Goal: Task Accomplishment & Management: Manage account settings

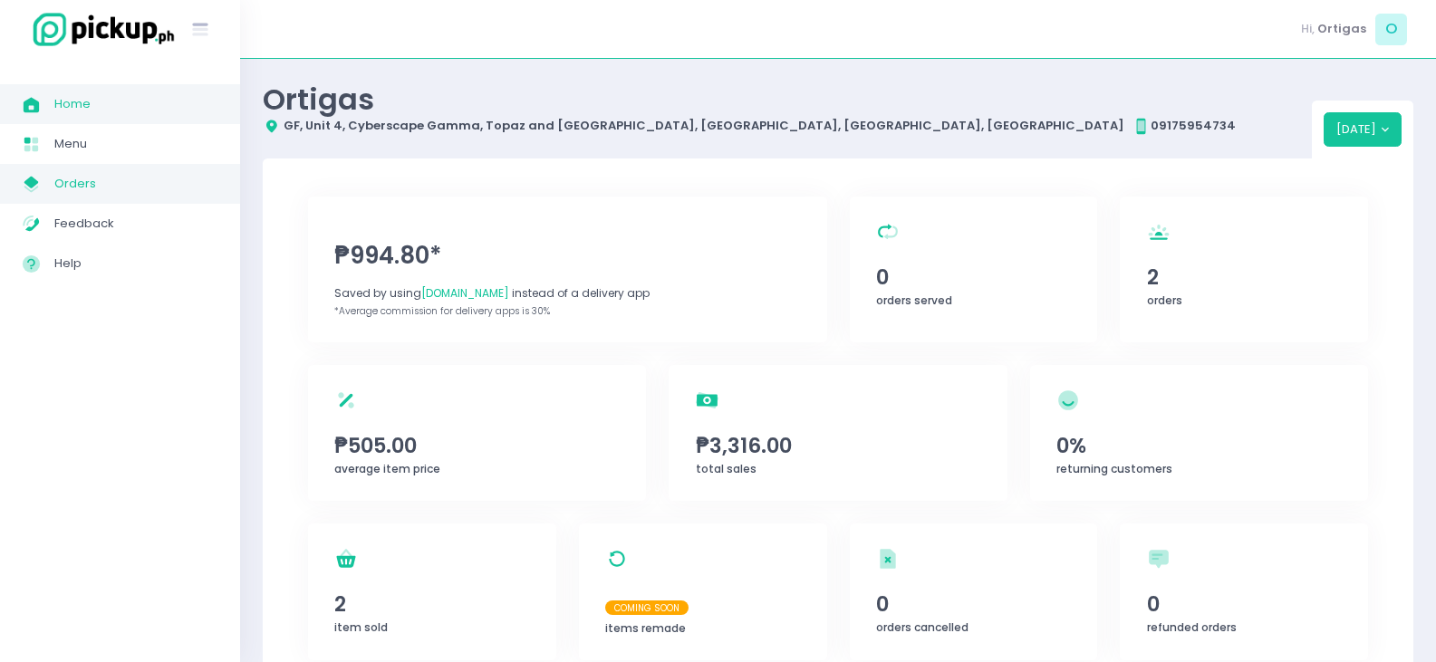
click at [75, 180] on span "Orders" at bounding box center [135, 184] width 163 height 24
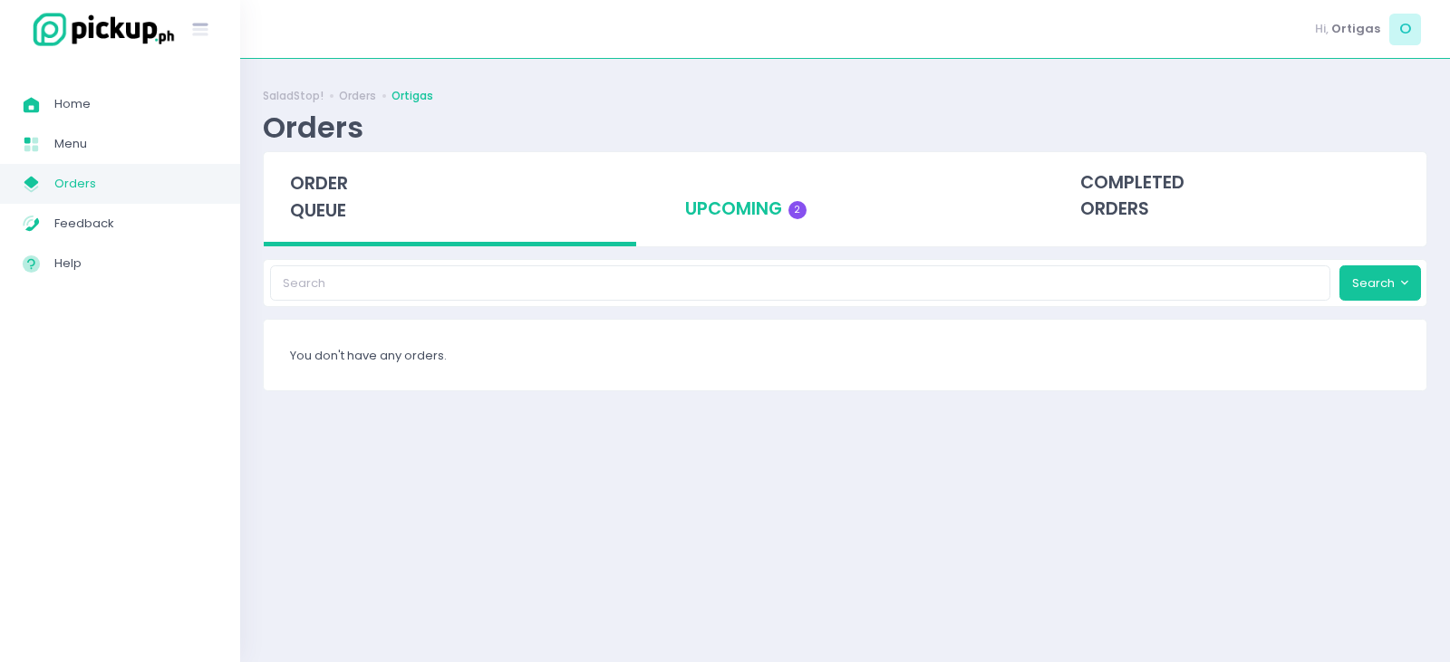
click at [723, 201] on div "upcoming 2" at bounding box center [845, 196] width 372 height 89
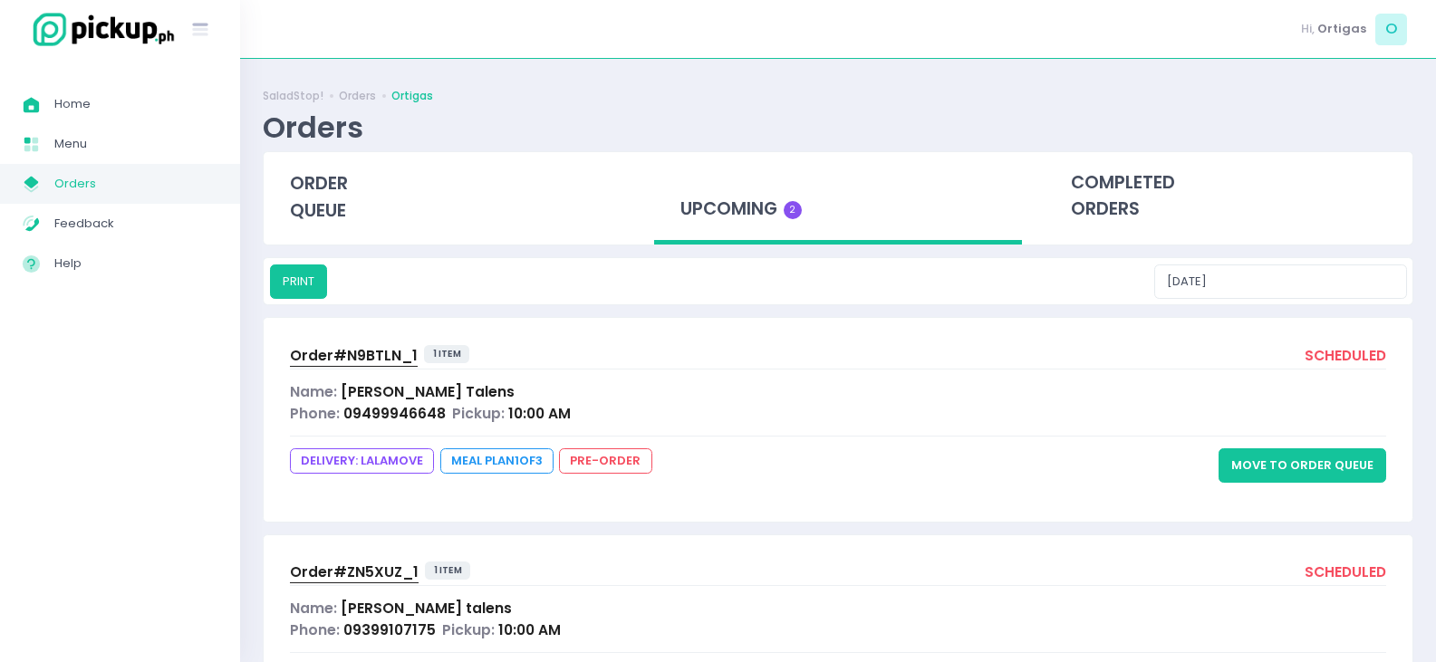
click at [1323, 471] on button "Move to Order Queue" at bounding box center [1303, 466] width 168 height 34
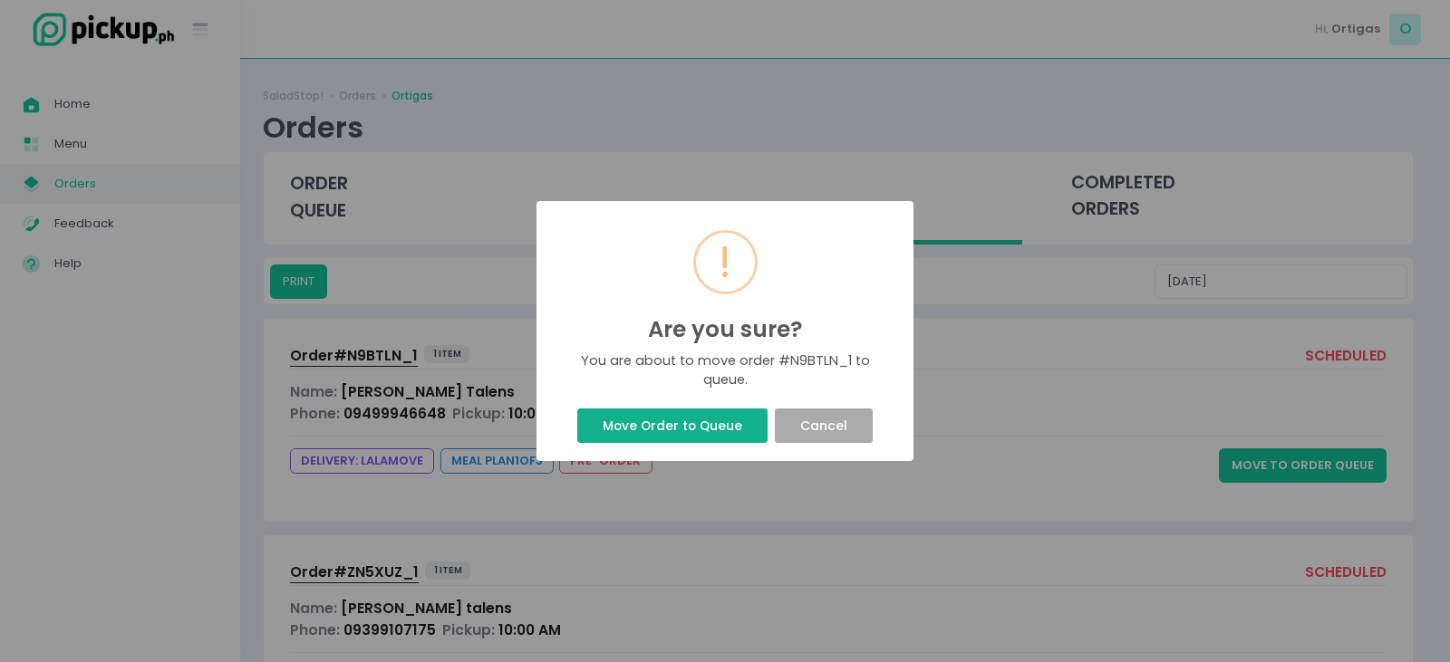
click at [699, 425] on button "Move Order to Queue" at bounding box center [671, 426] width 189 height 34
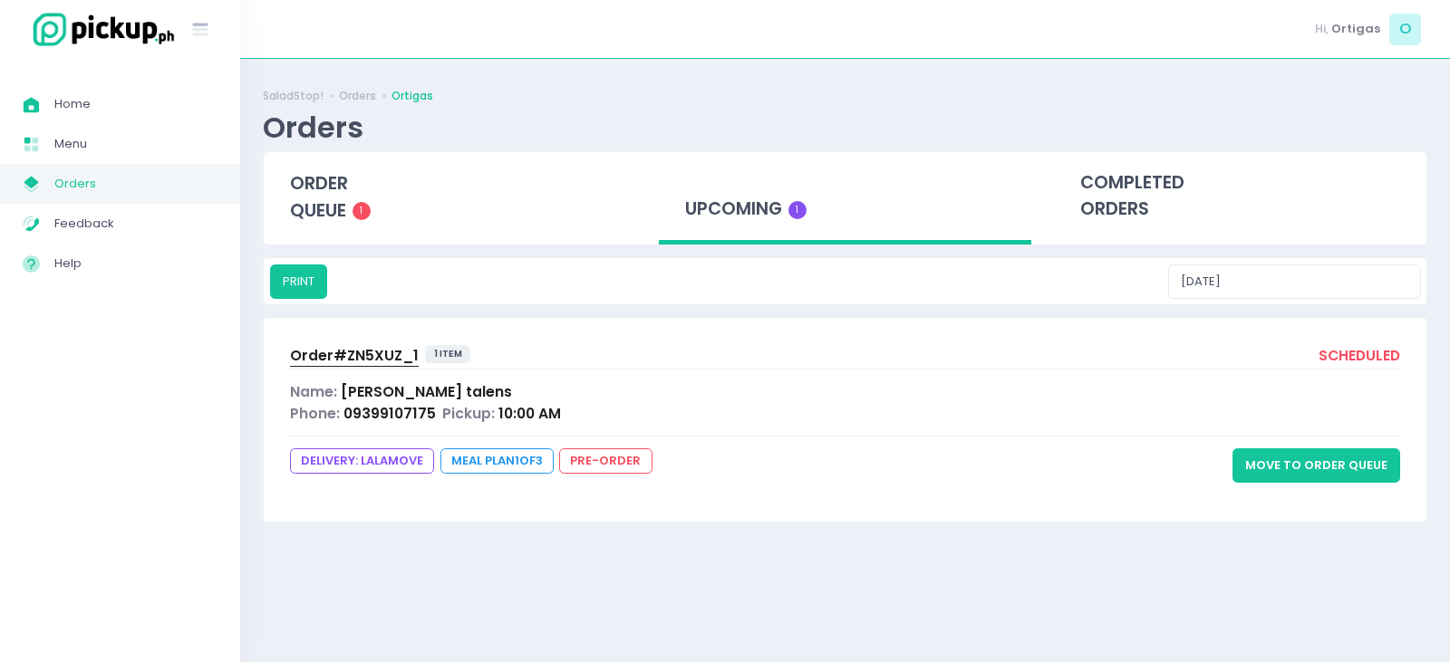
click at [1322, 476] on button "Move to Order Queue" at bounding box center [1316, 466] width 168 height 34
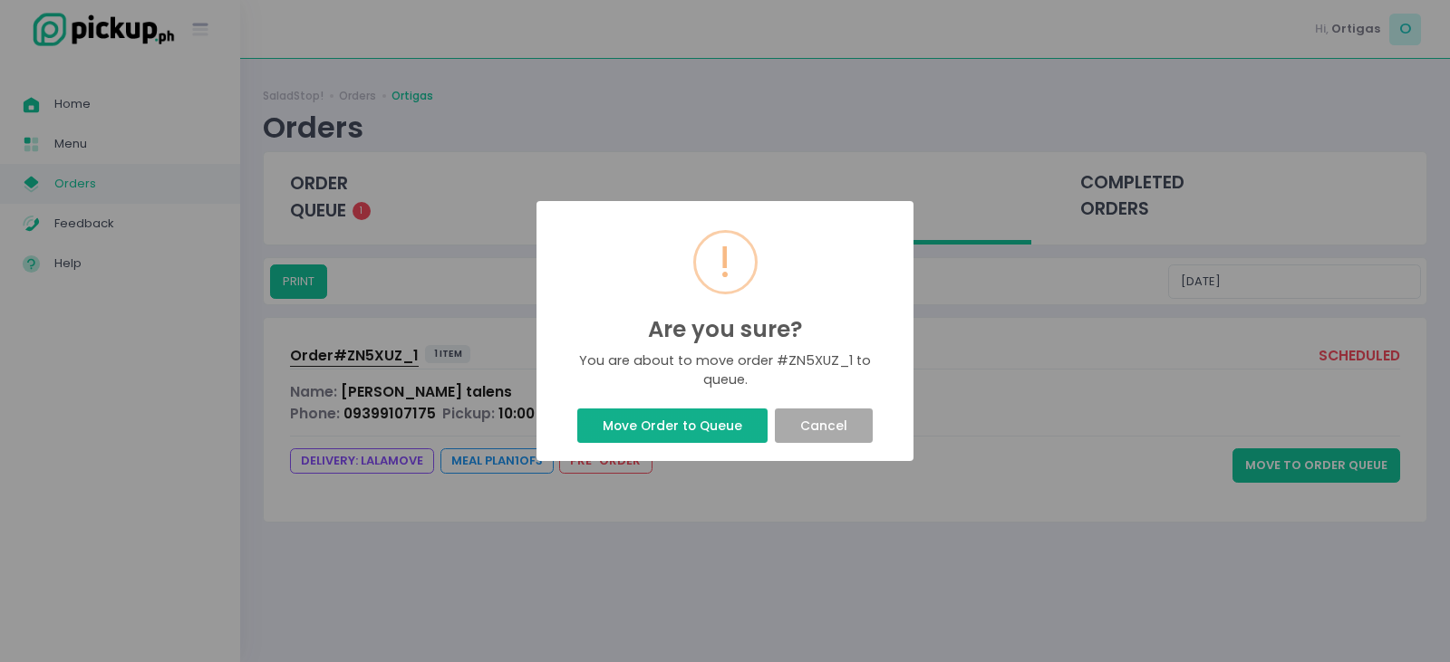
click at [647, 420] on button "Move Order to Queue" at bounding box center [671, 426] width 189 height 34
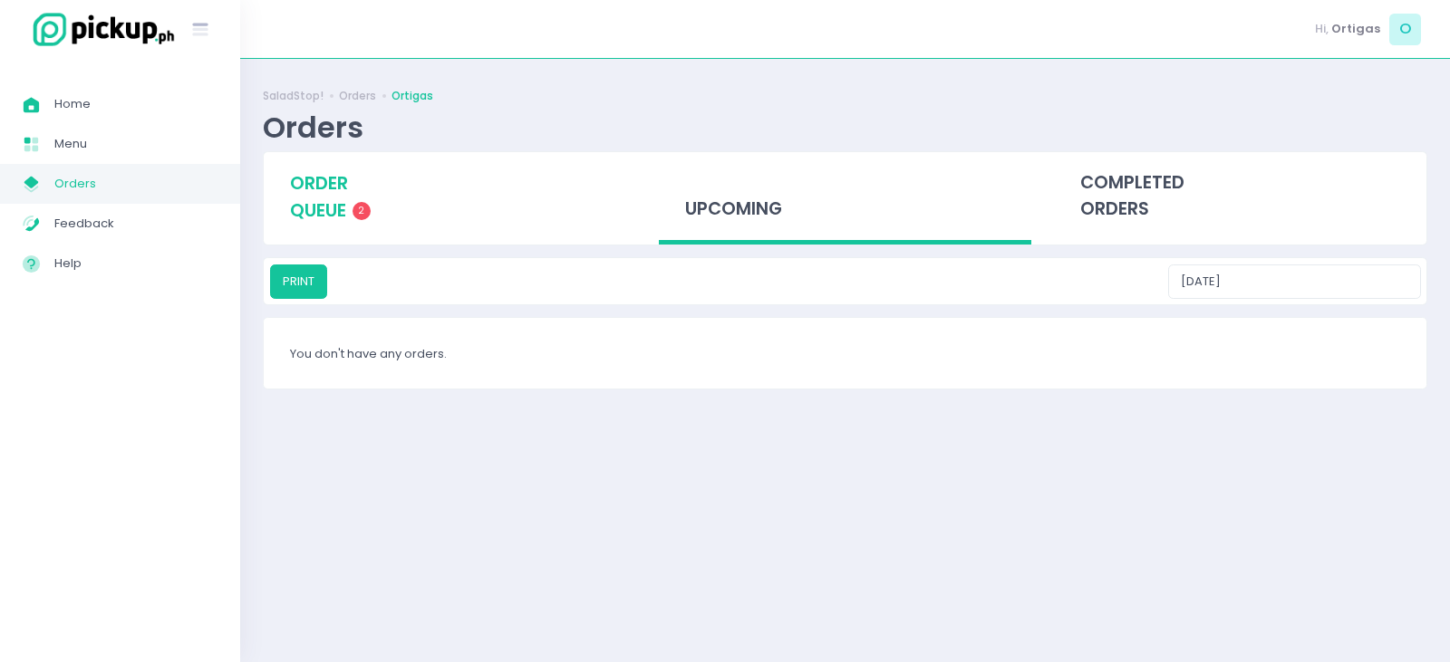
click at [321, 212] on span "order queue" at bounding box center [319, 197] width 58 height 52
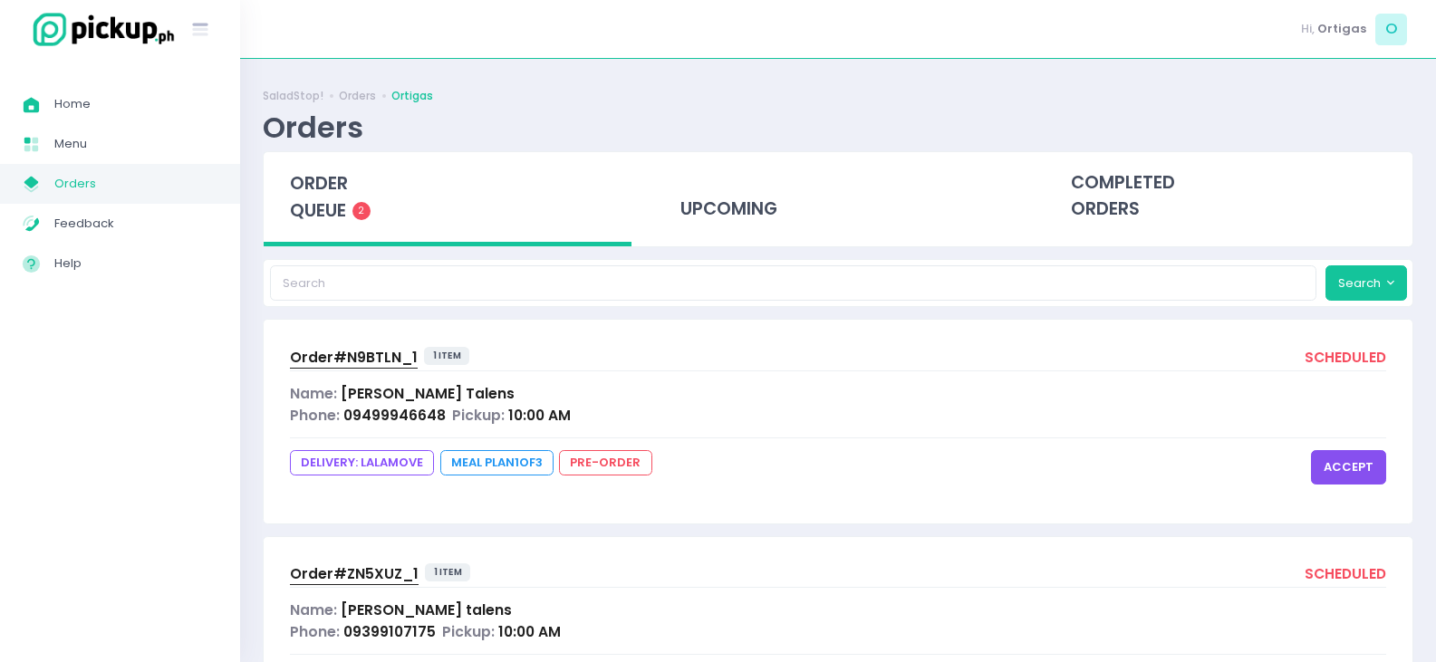
click at [355, 353] on span "Order# N9BTLN_1" at bounding box center [354, 357] width 128 height 19
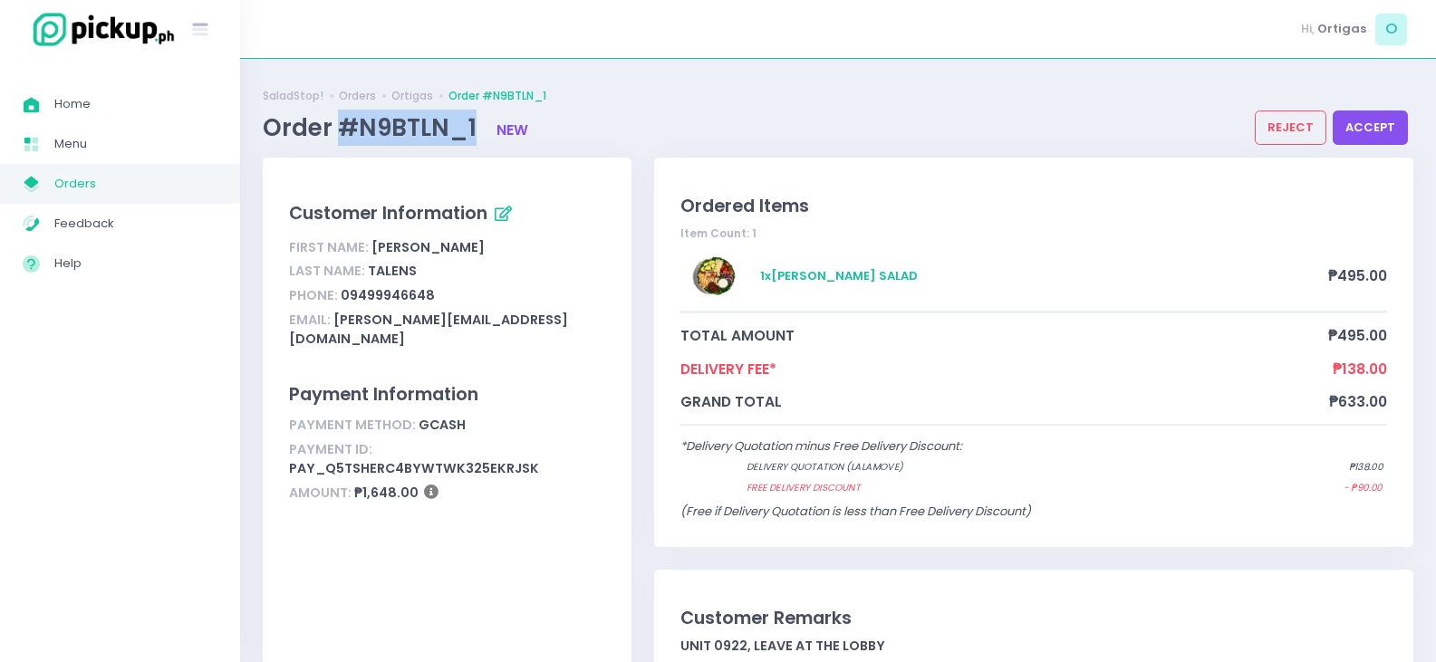
drag, startPoint x: 342, startPoint y: 120, endPoint x: 472, endPoint y: 142, distance: 132.5
click at [472, 142] on span "Order #N9BTLN_1" at bounding box center [372, 127] width 219 height 33
copy span "#N9BTLN_1"
click at [92, 191] on span "Orders" at bounding box center [135, 184] width 163 height 24
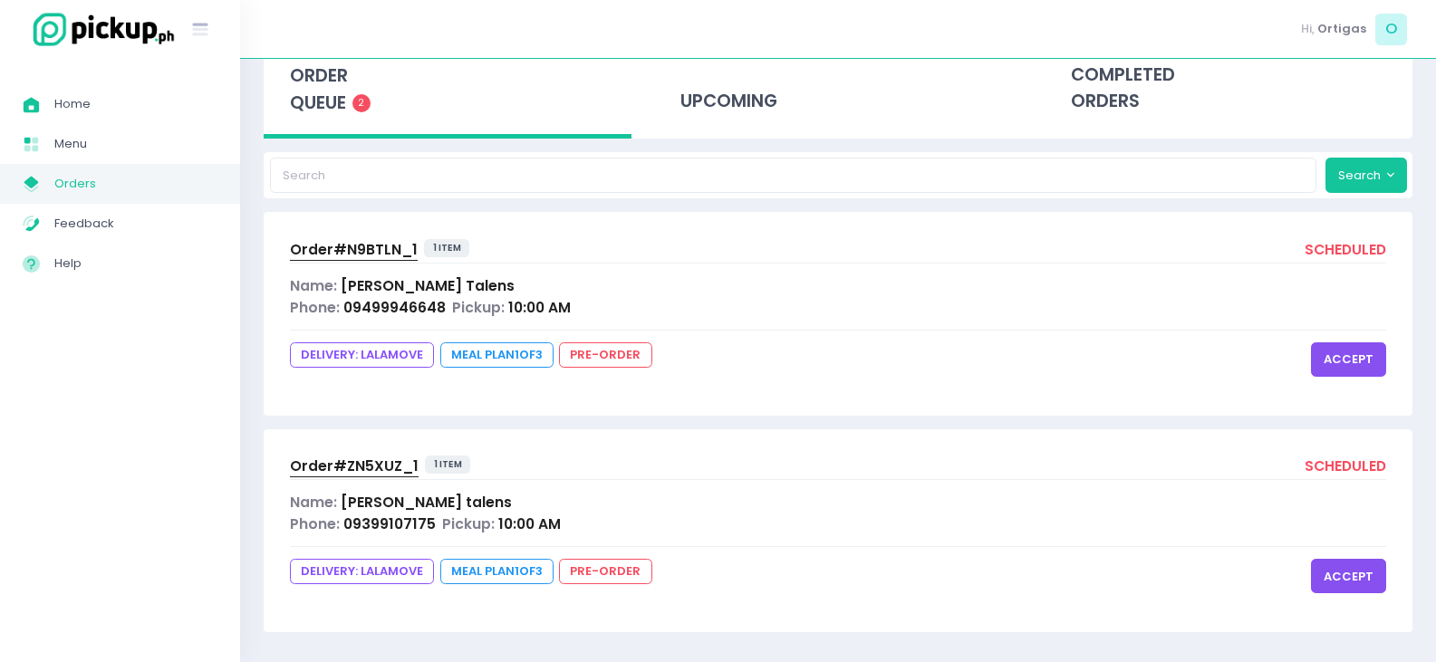
scroll to position [113, 0]
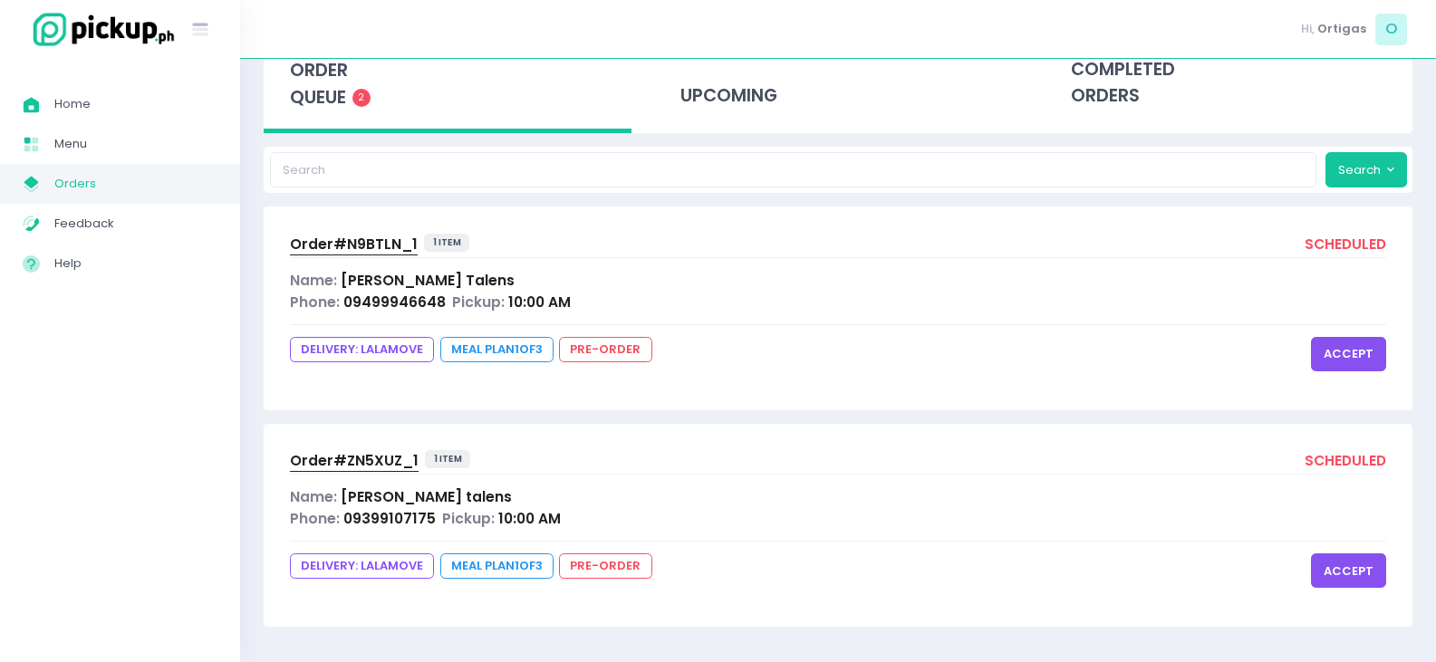
click at [367, 452] on span "Order# ZN5XUZ_1" at bounding box center [354, 460] width 129 height 19
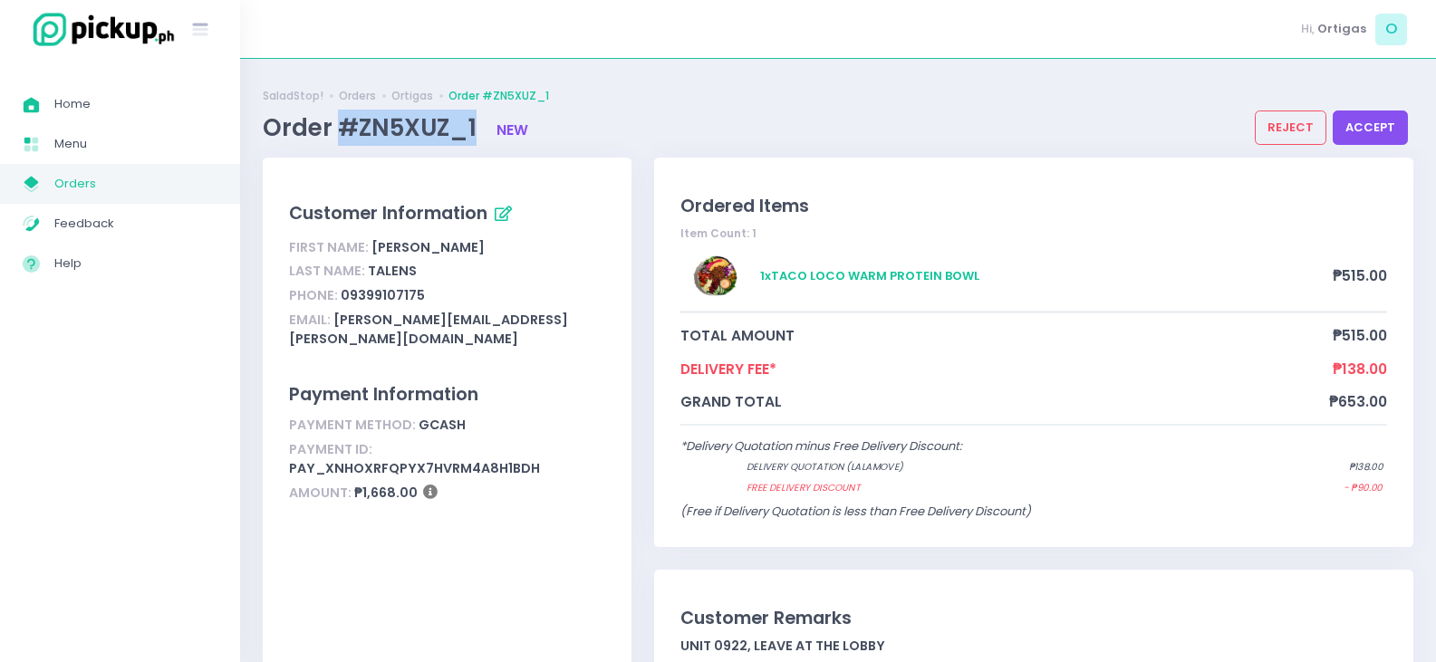
drag, startPoint x: 340, startPoint y: 123, endPoint x: 478, endPoint y: 139, distance: 139.5
click at [478, 139] on span "Order #ZN5XUZ_1" at bounding box center [372, 127] width 219 height 33
copy span "#ZN5XUZ_1"
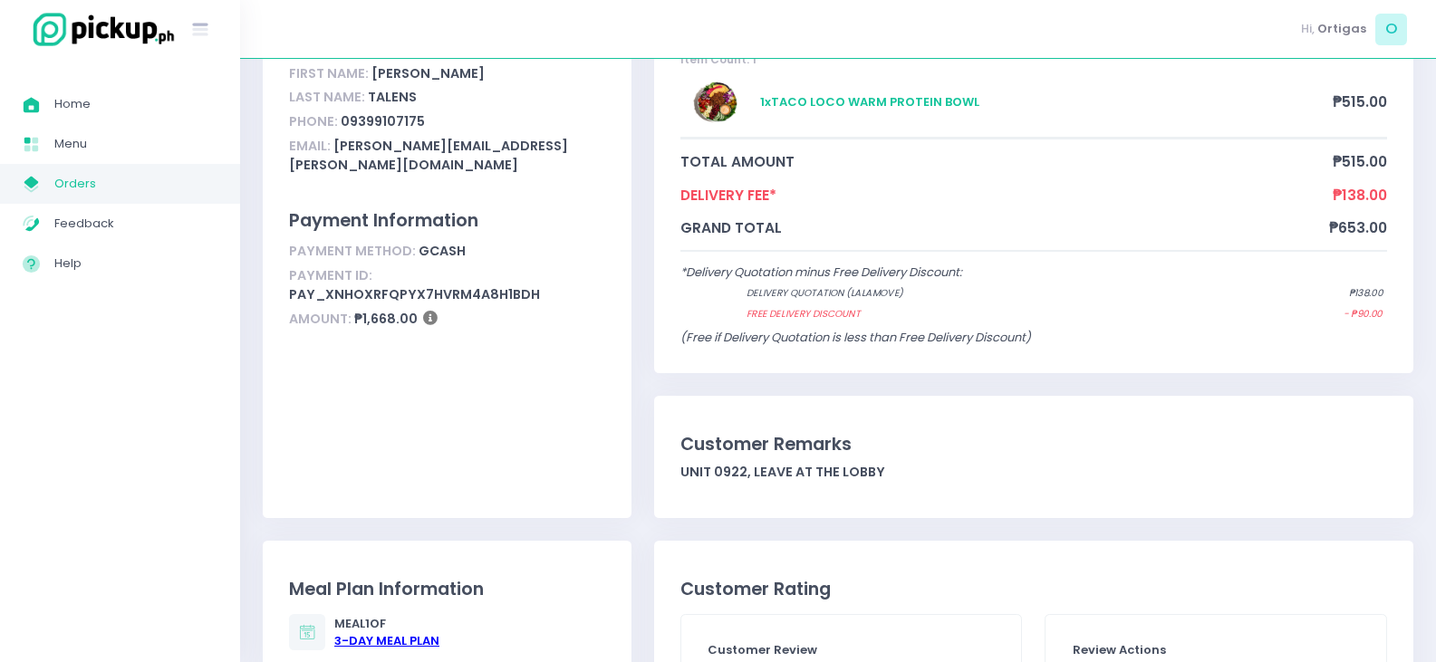
scroll to position [181, 0]
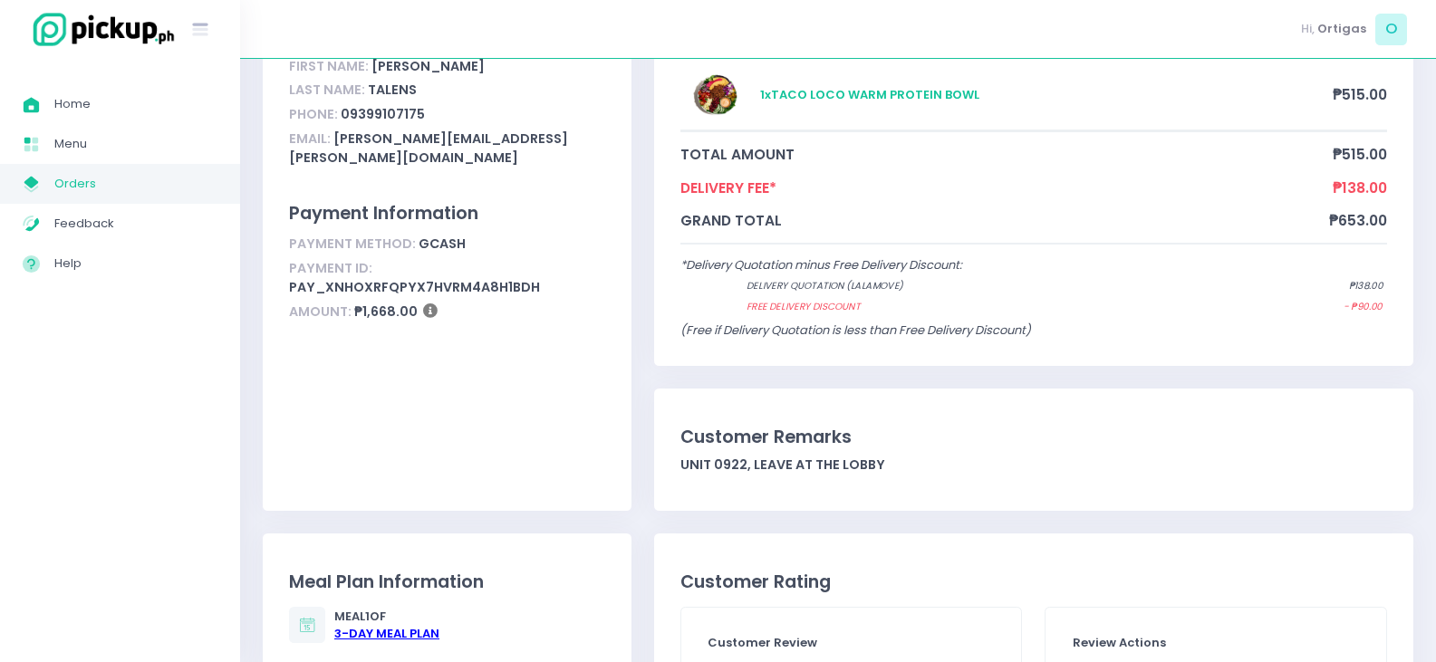
click at [50, 185] on span "My Store Created with Sketch." at bounding box center [39, 184] width 32 height 24
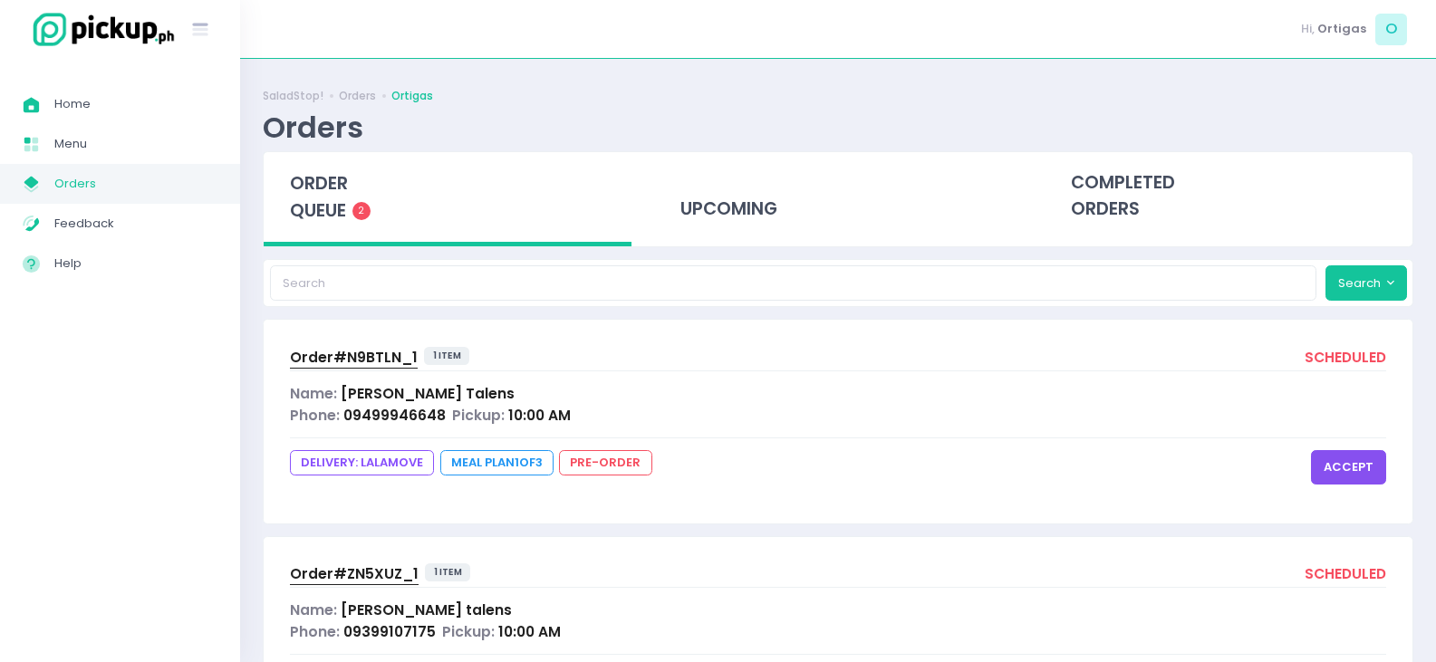
scroll to position [91, 0]
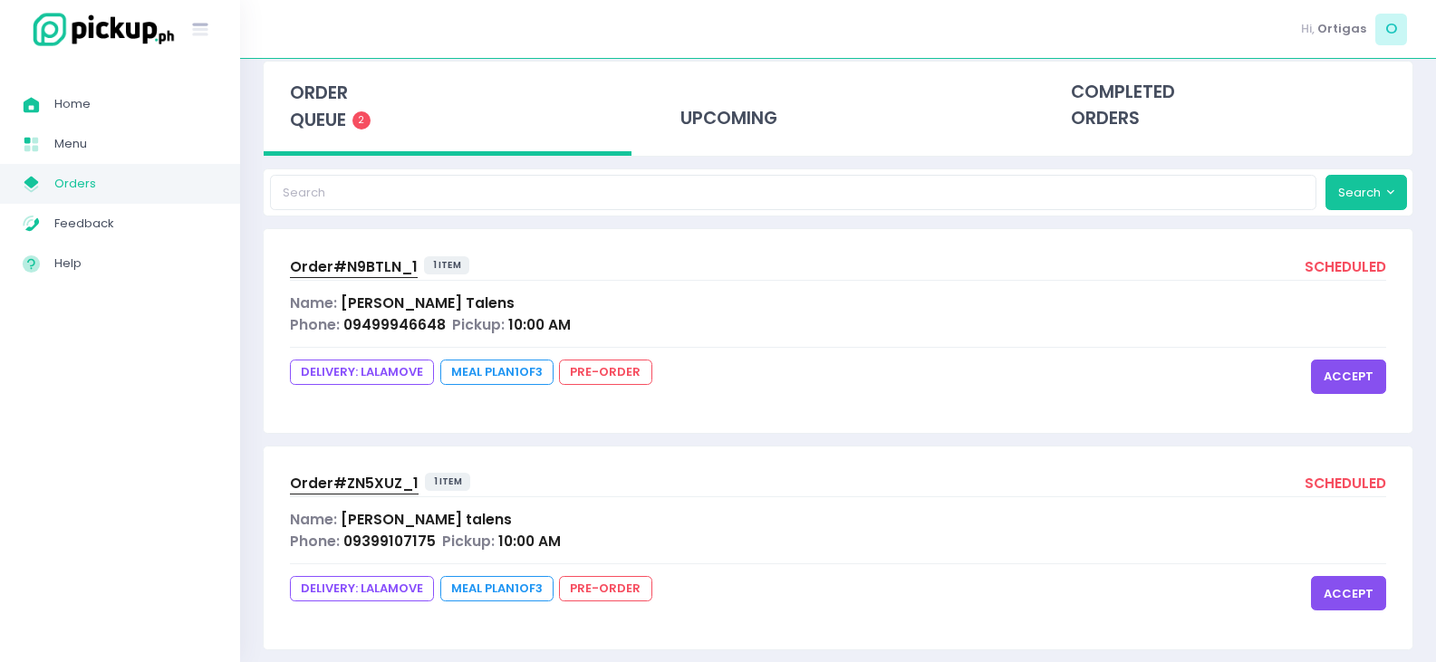
click at [1348, 386] on button "accept" at bounding box center [1348, 377] width 75 height 34
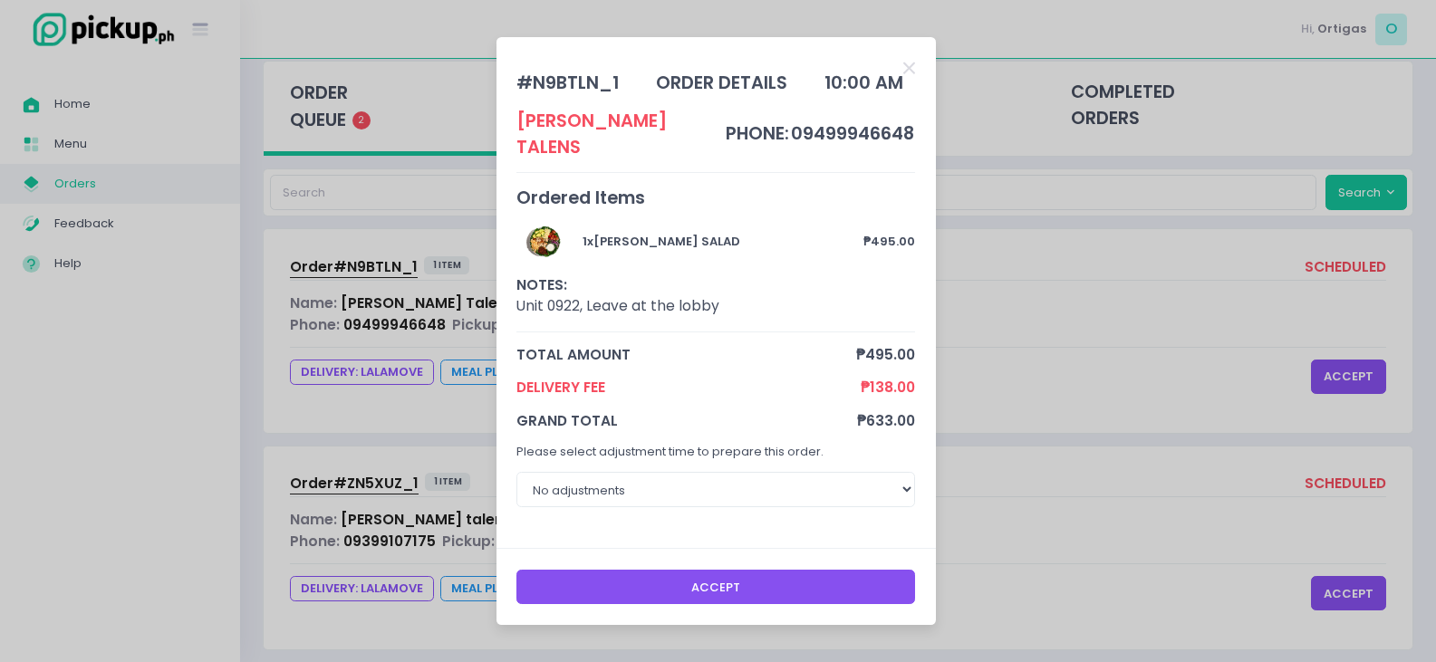
click at [832, 572] on button "Accept" at bounding box center [716, 587] width 399 height 34
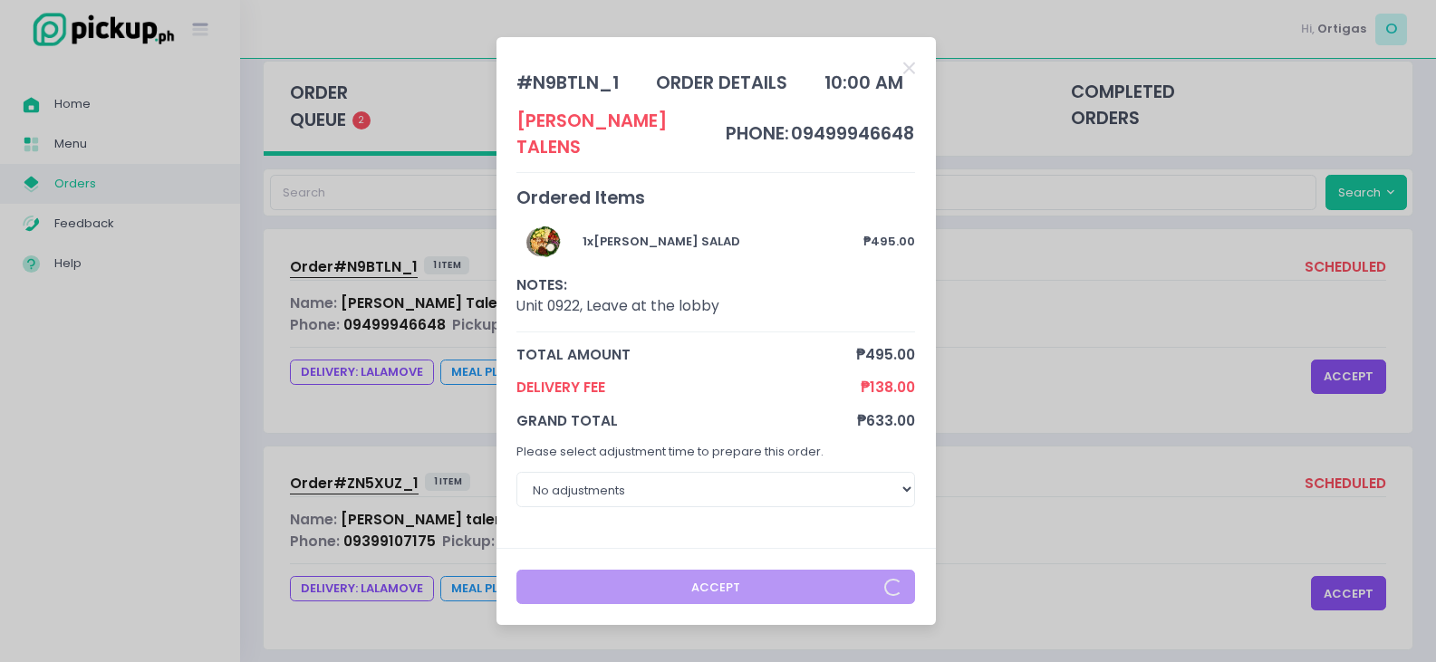
scroll to position [54, 0]
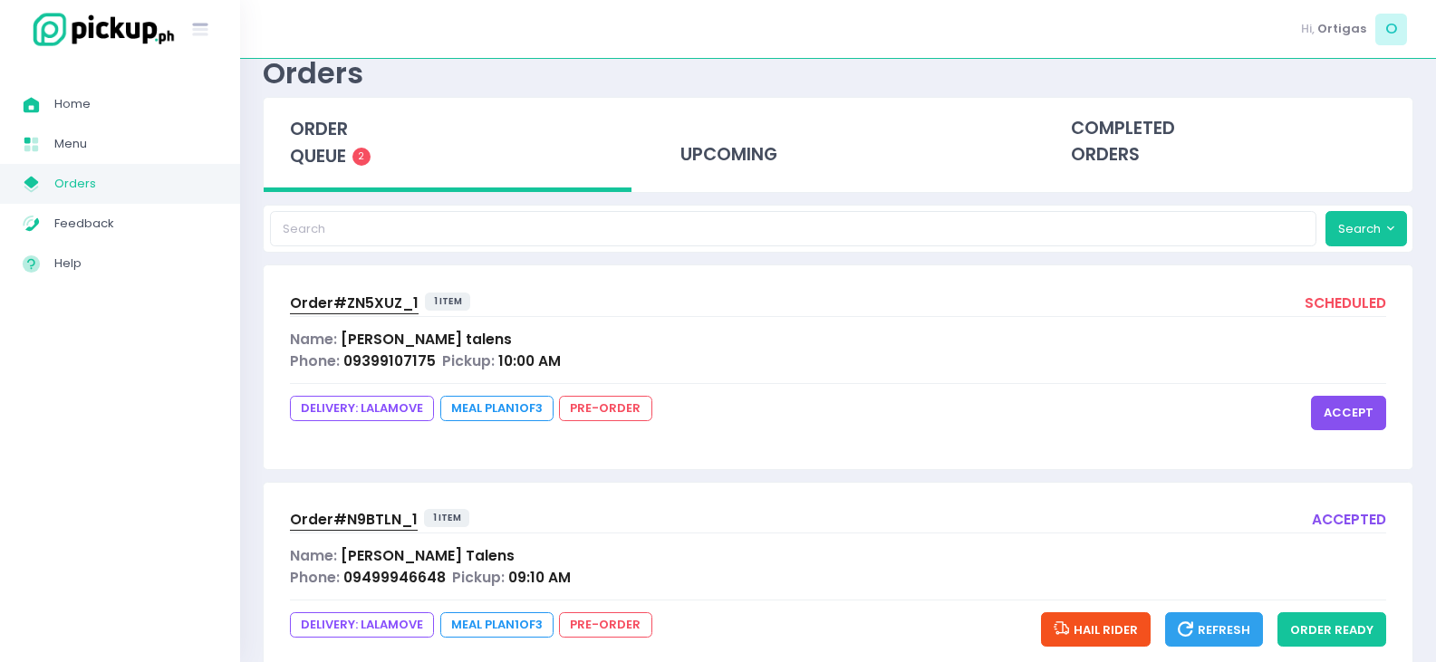
click at [1349, 411] on button "accept" at bounding box center [1348, 413] width 75 height 34
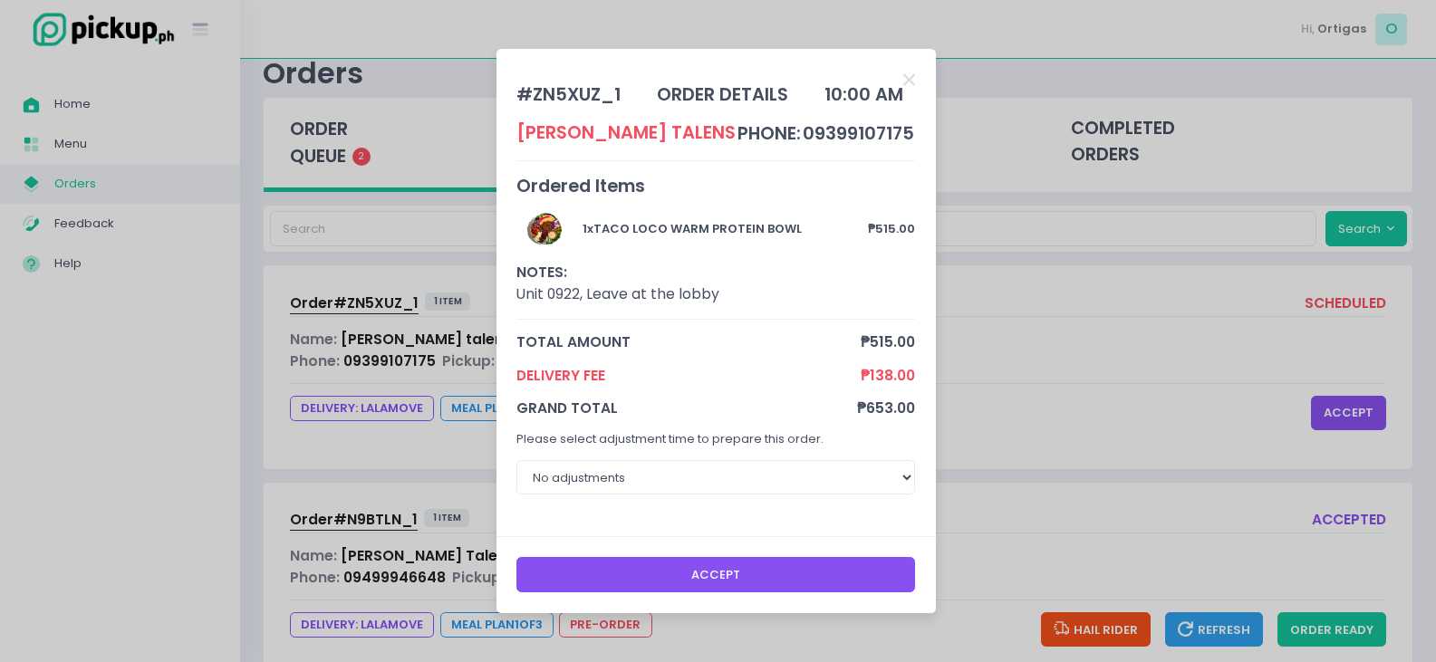
click at [734, 580] on button "Accept" at bounding box center [716, 574] width 399 height 34
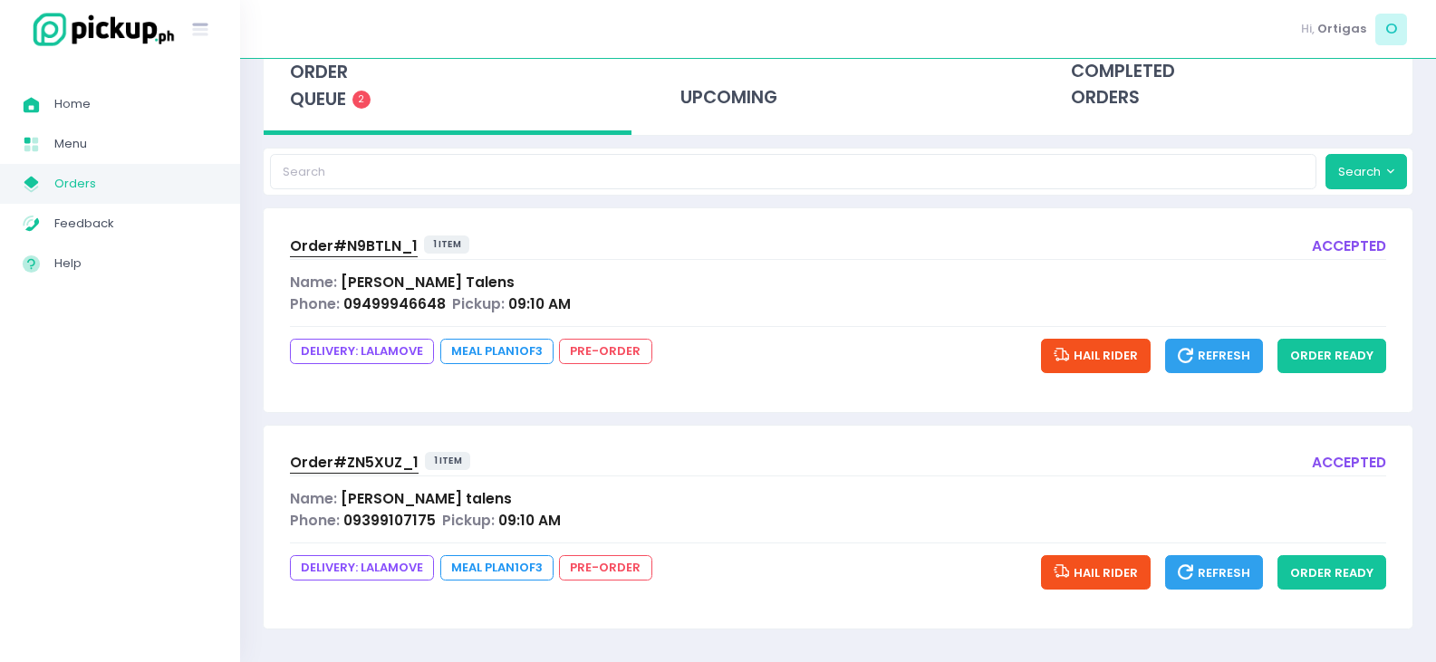
scroll to position [113, 0]
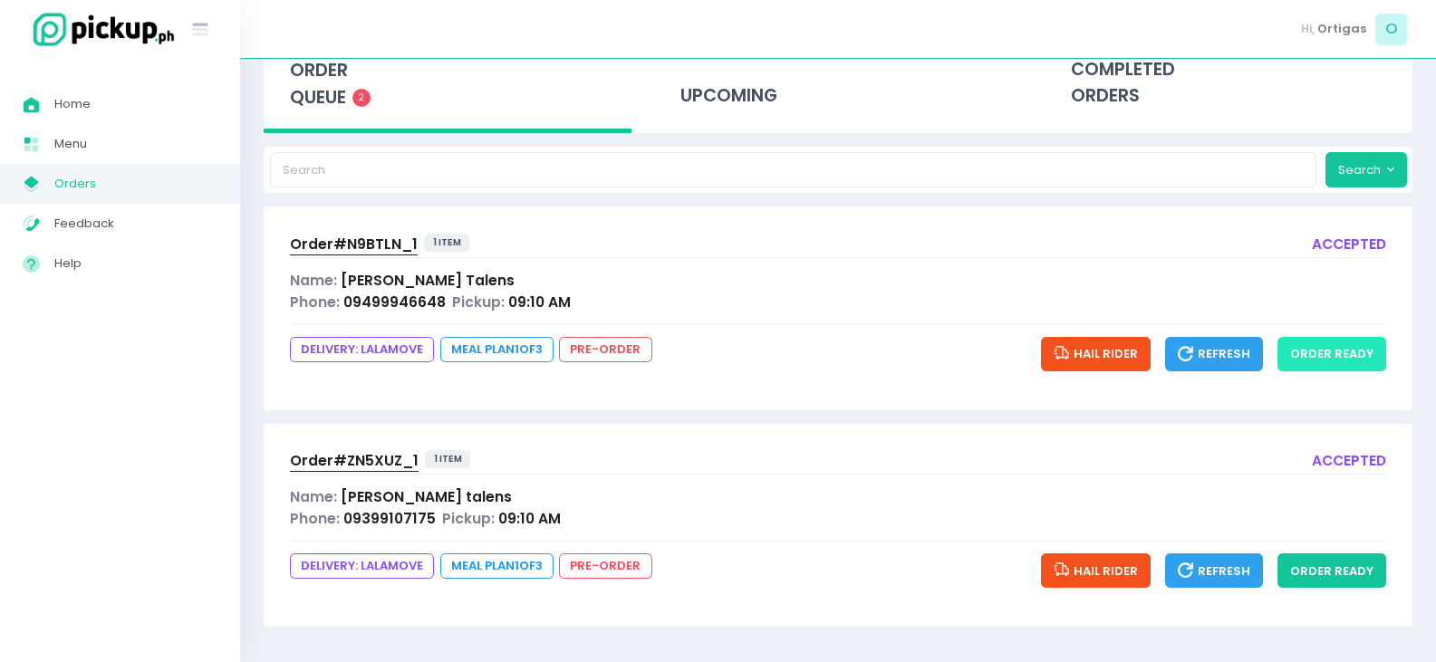
click at [1344, 357] on button "order ready" at bounding box center [1332, 354] width 109 height 34
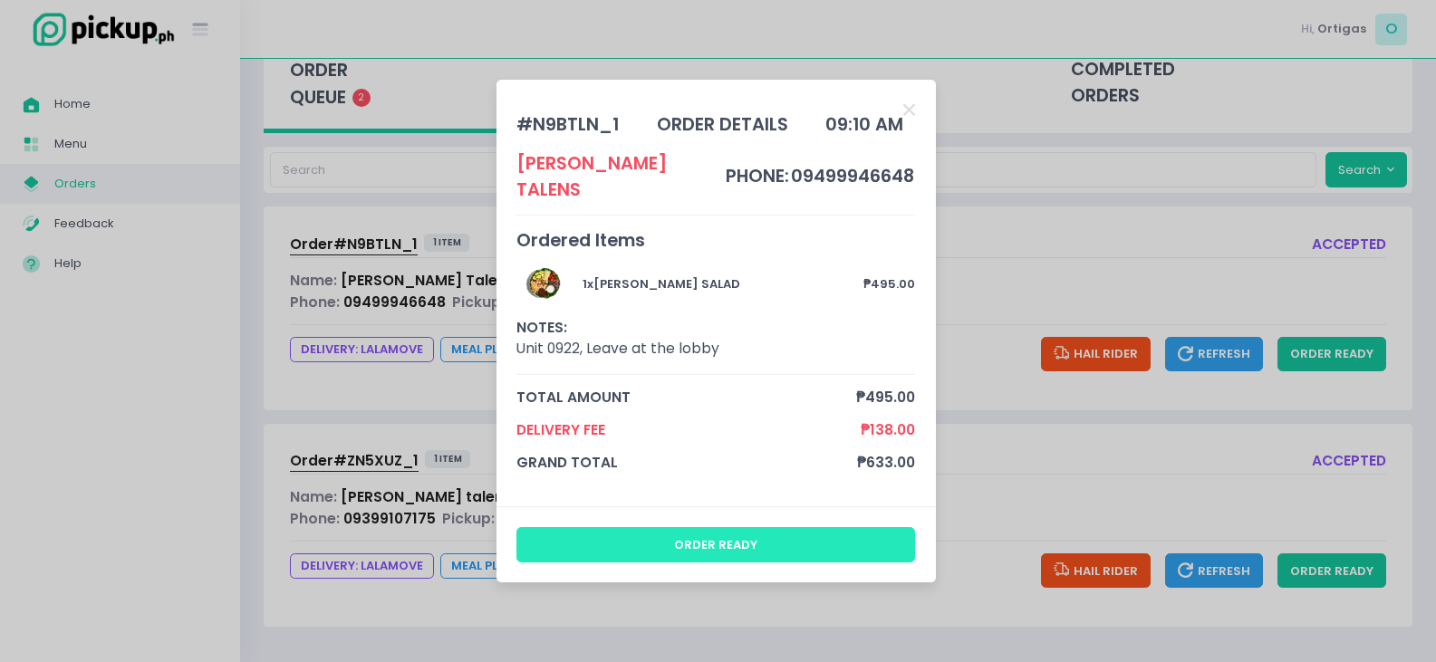
click at [810, 536] on button "order ready" at bounding box center [716, 544] width 399 height 34
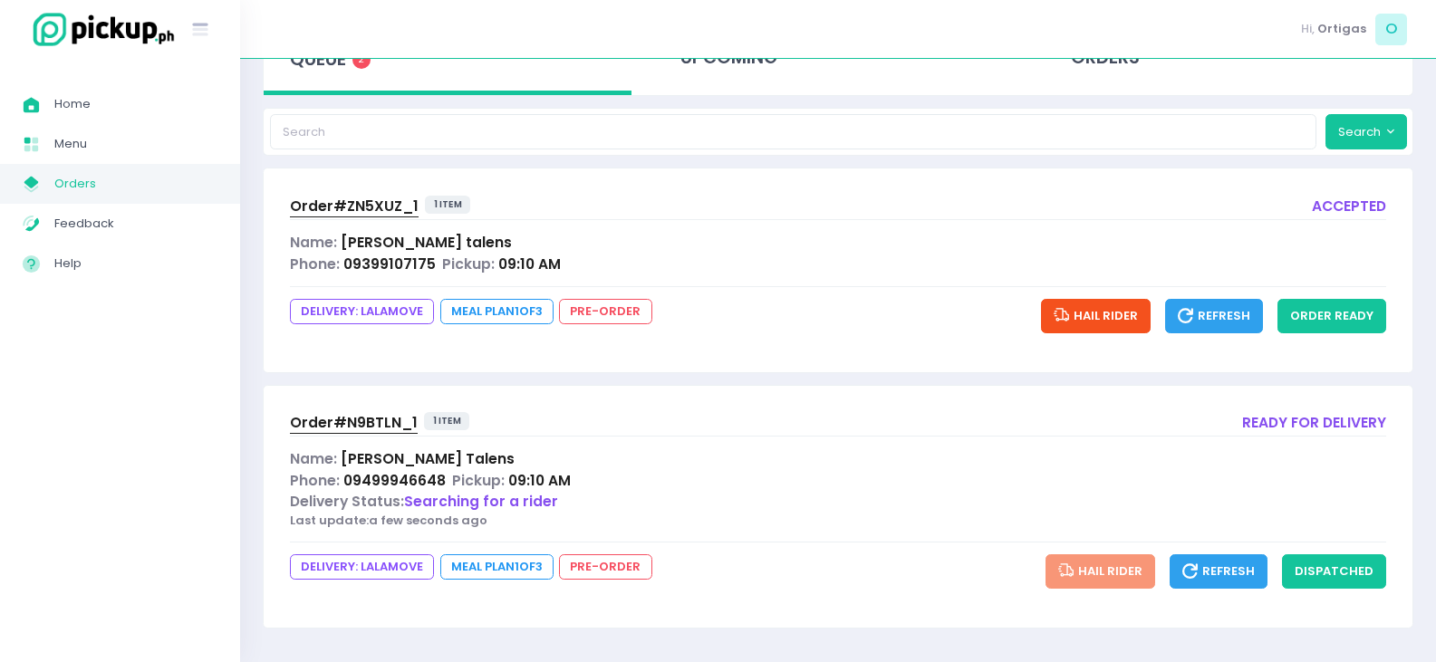
scroll to position [152, 0]
click at [1366, 321] on button "order ready" at bounding box center [1332, 315] width 109 height 34
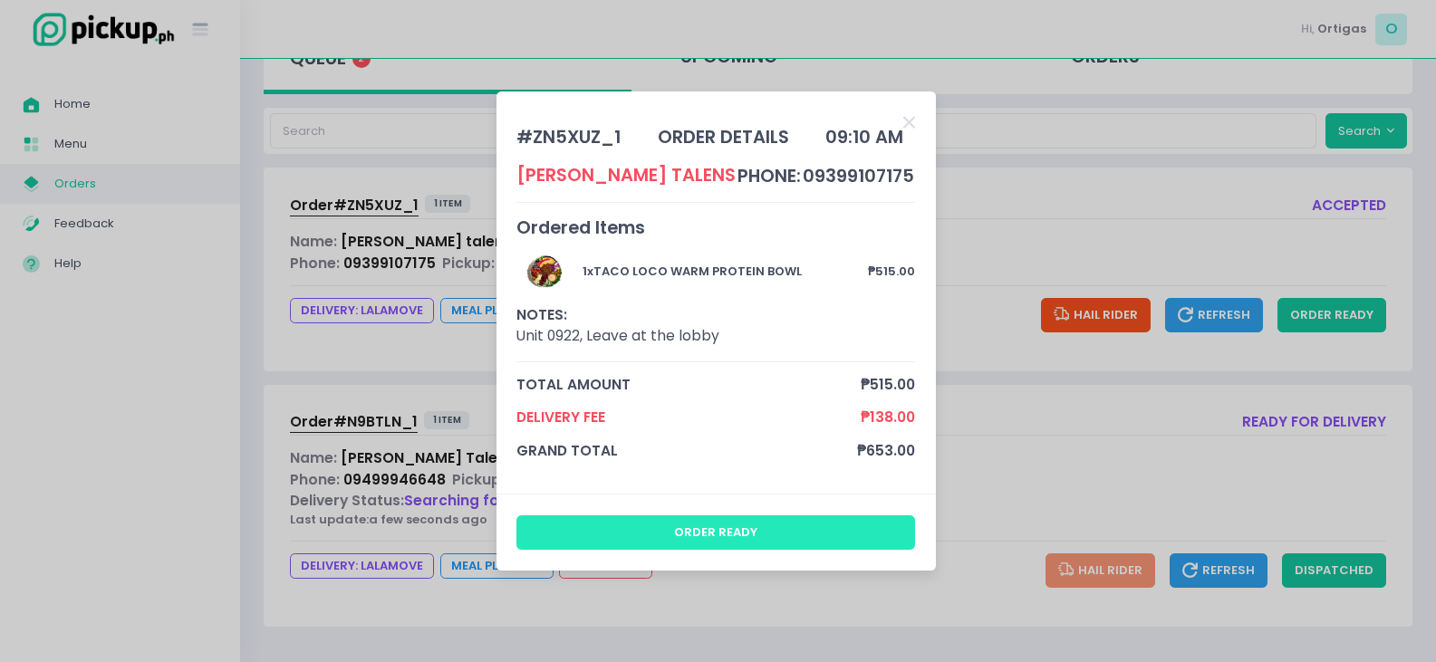
click at [745, 528] on button "order ready" at bounding box center [716, 533] width 399 height 34
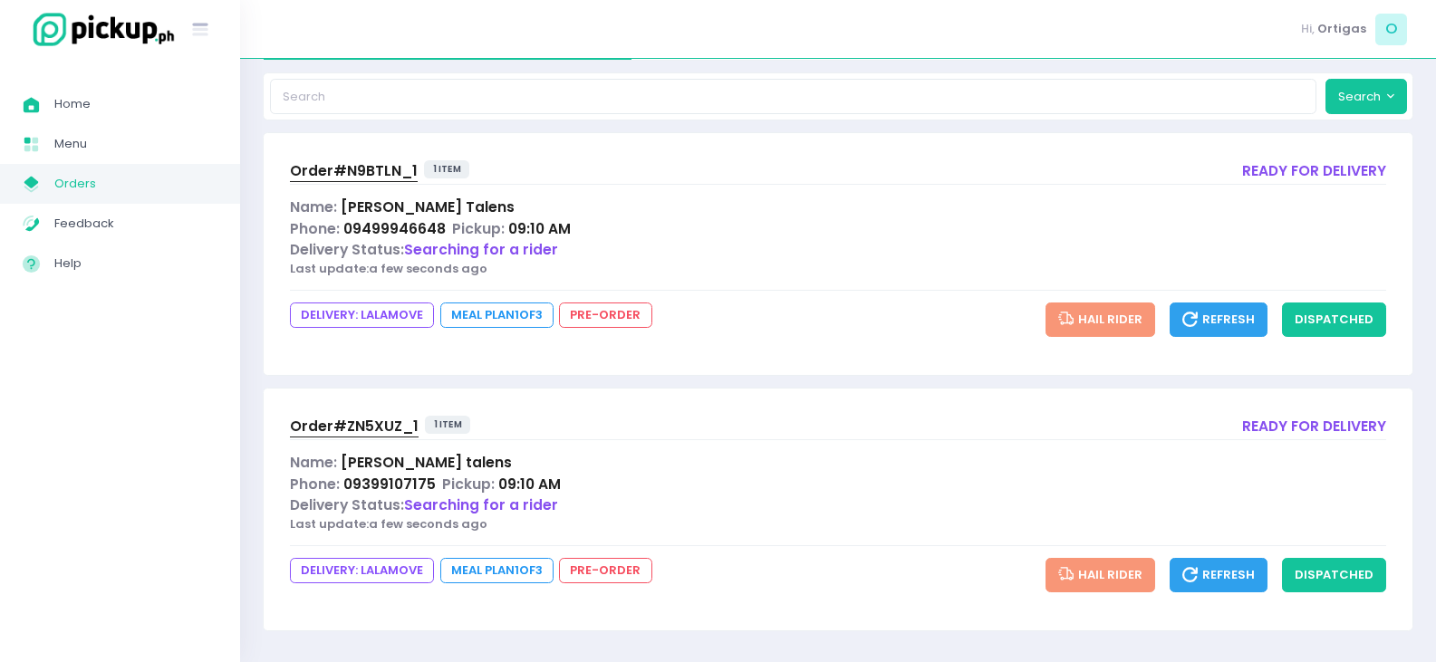
scroll to position [190, 0]
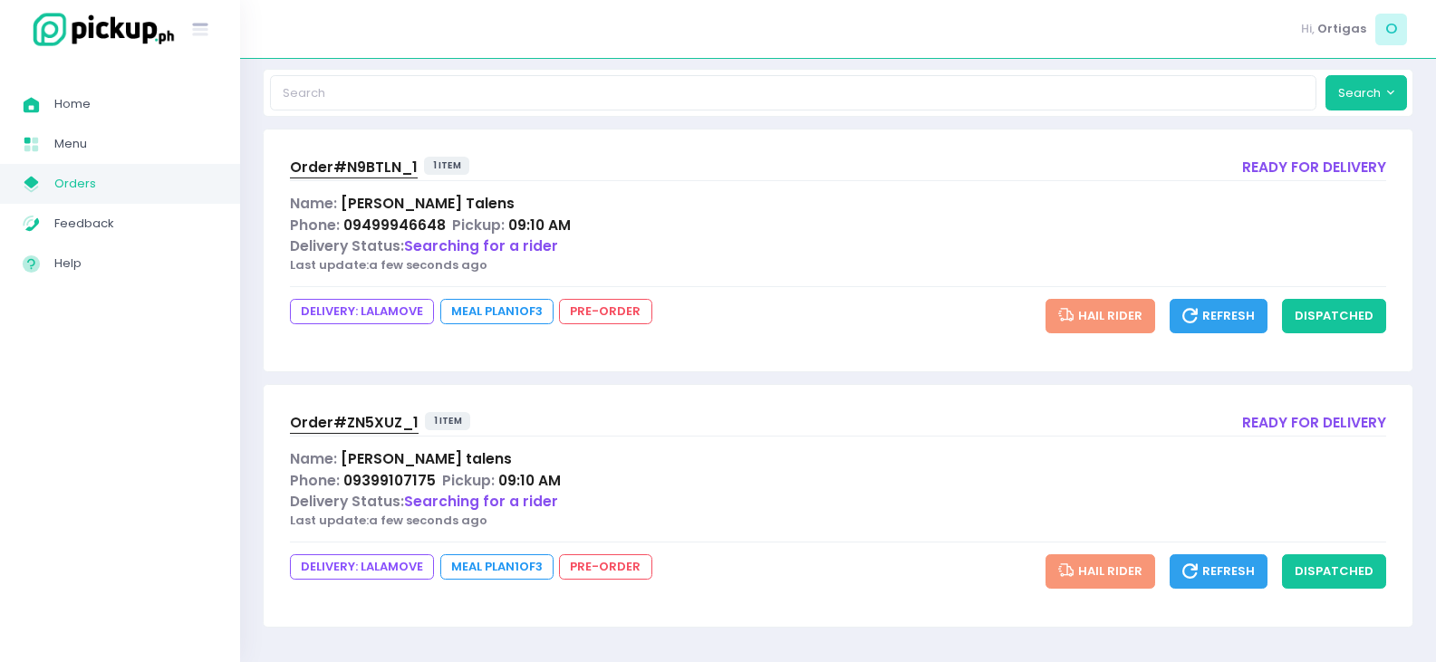
click at [376, 428] on span "Order# ZN5XUZ_1" at bounding box center [354, 422] width 129 height 19
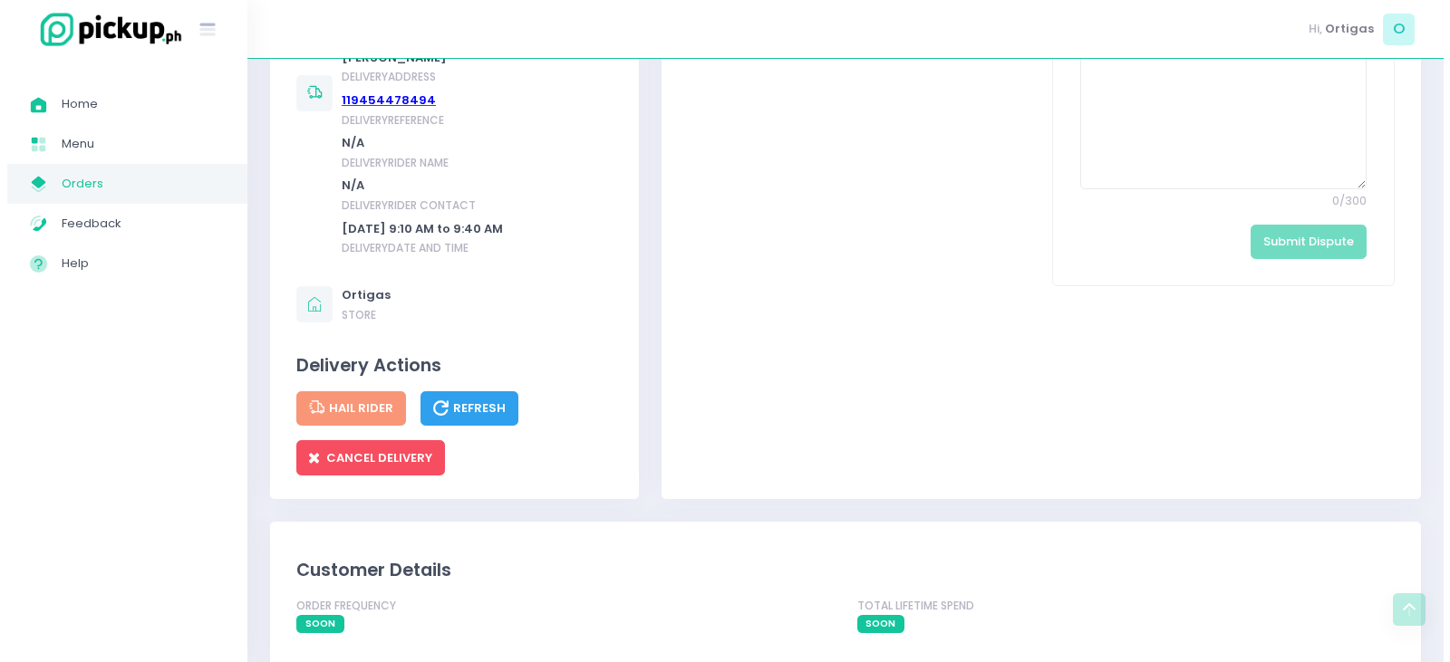
scroll to position [997, 0]
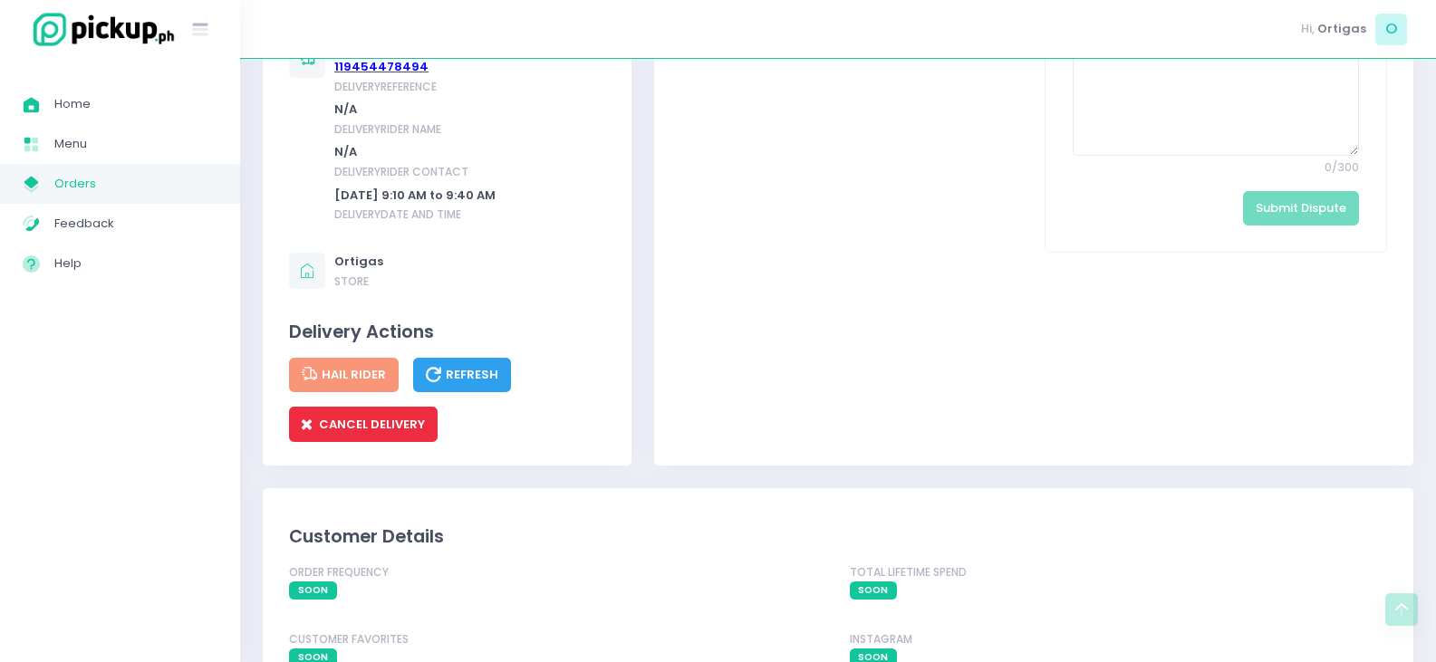
click at [370, 425] on span "CANCEL DELIVERY" at bounding box center [363, 424] width 123 height 17
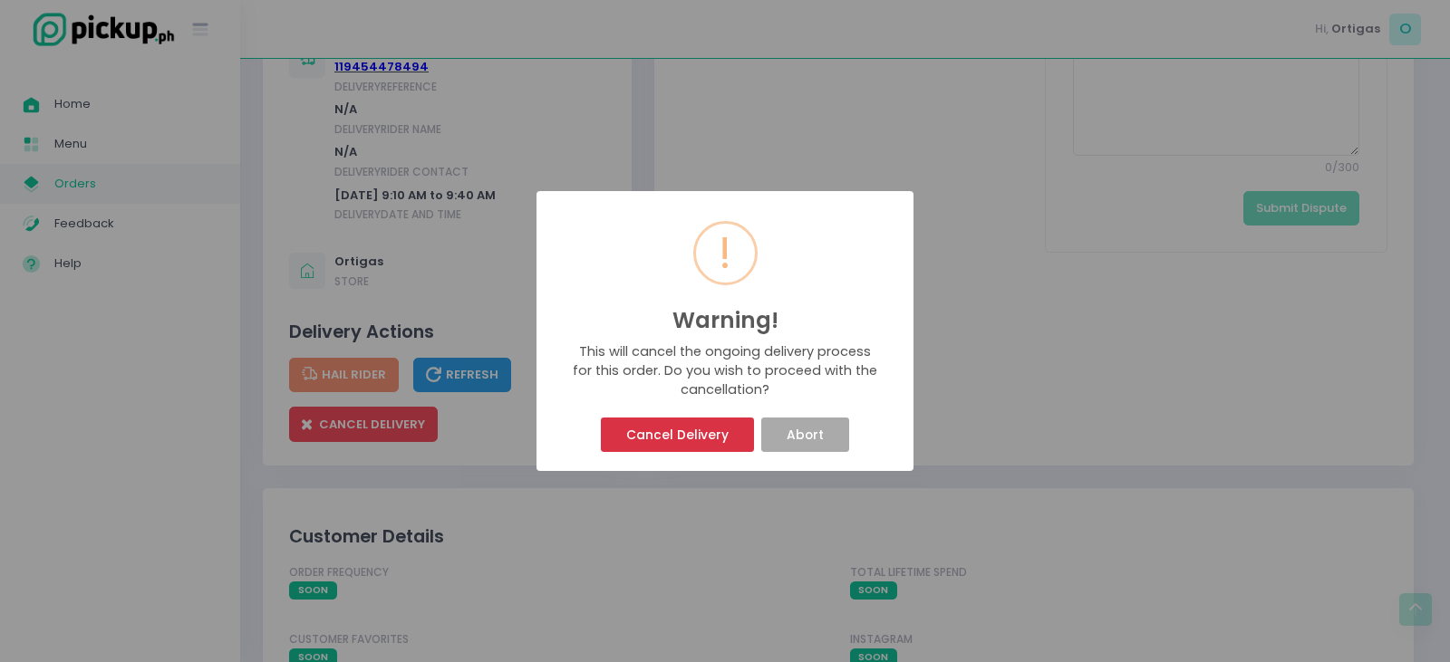
click at [698, 435] on button "Cancel Delivery" at bounding box center [677, 435] width 152 height 34
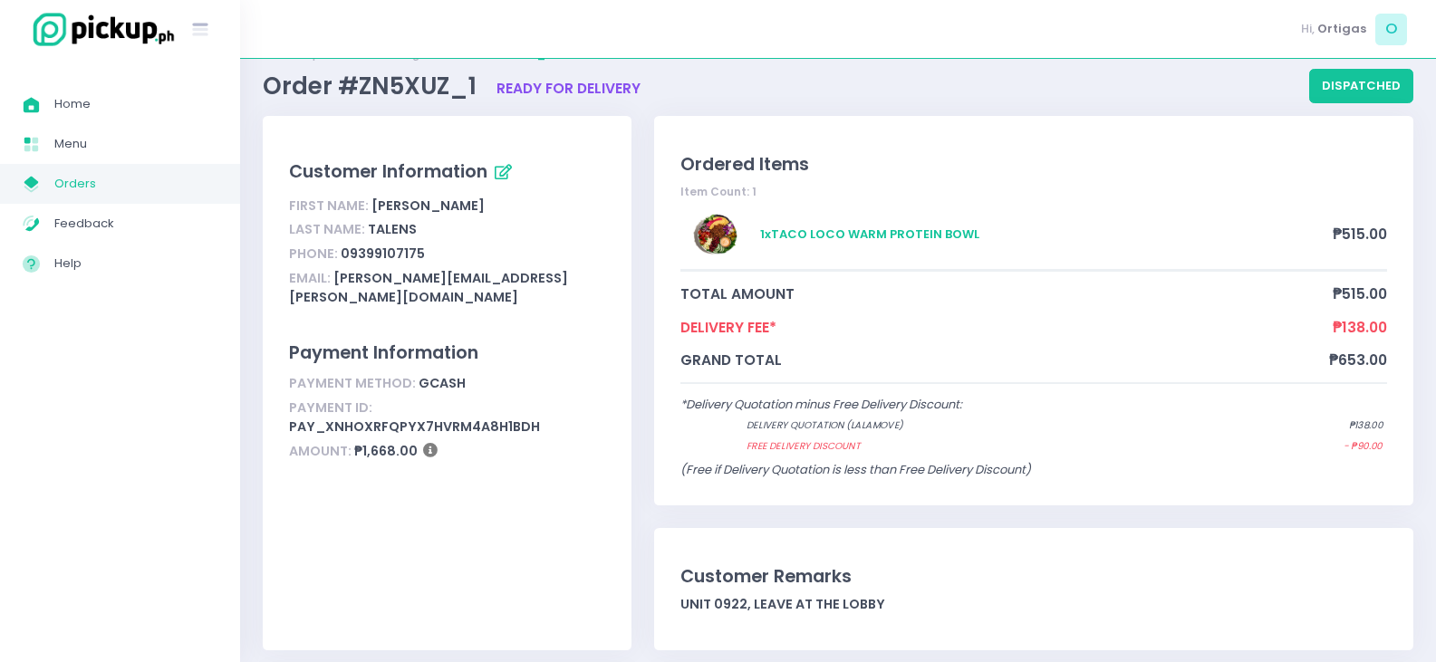
scroll to position [0, 0]
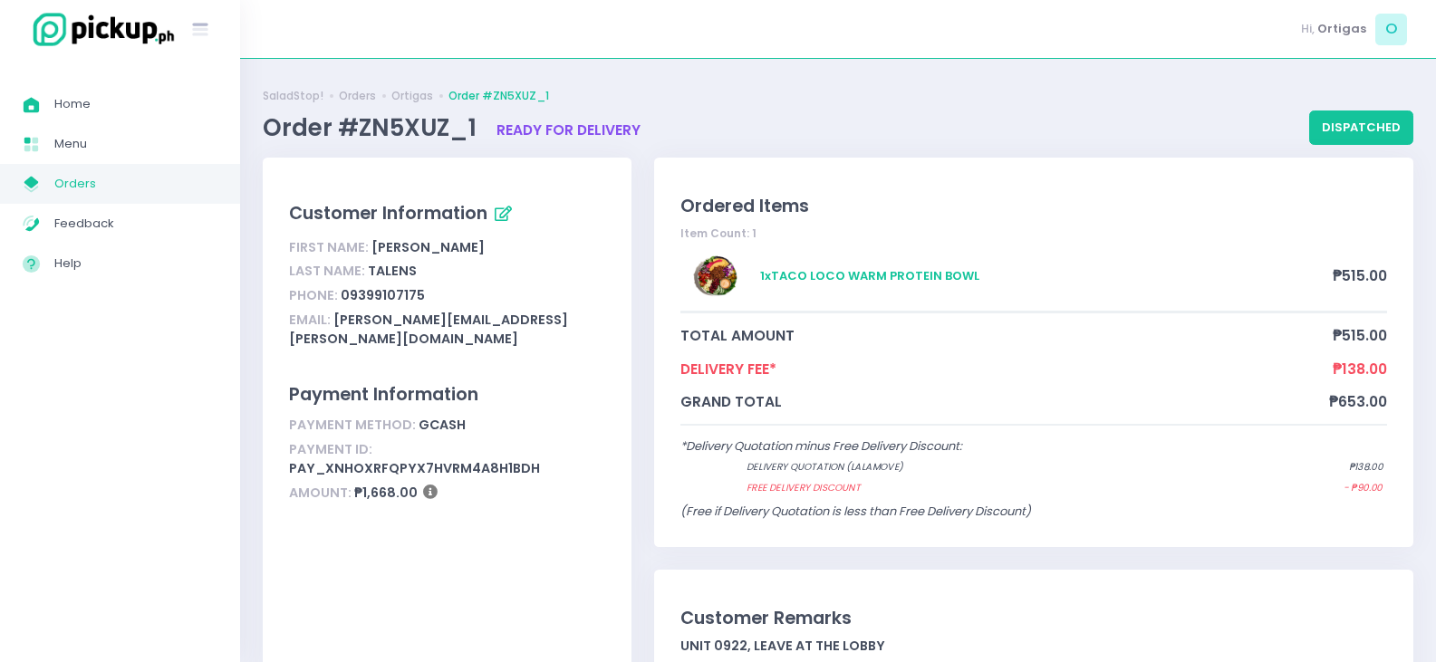
click at [96, 186] on span "Orders" at bounding box center [135, 184] width 163 height 24
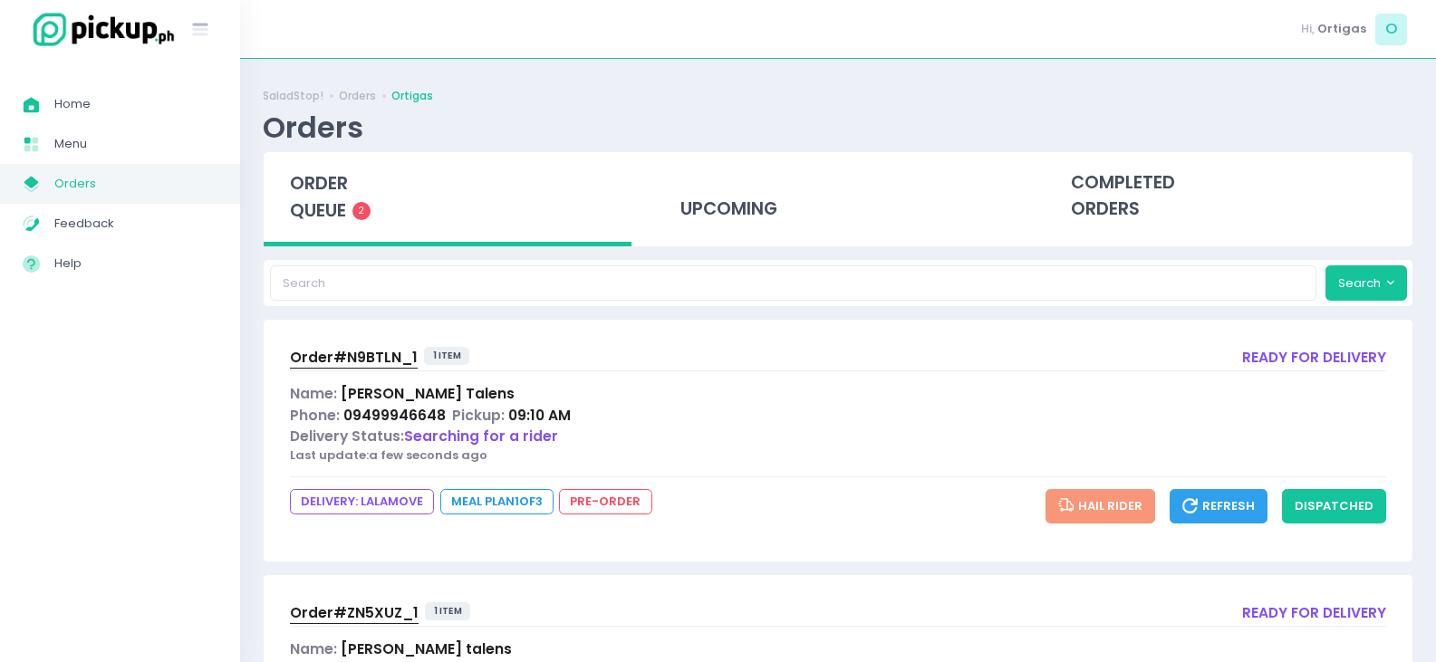
click at [367, 357] on span "Order# N9BTLN_1" at bounding box center [354, 357] width 128 height 19
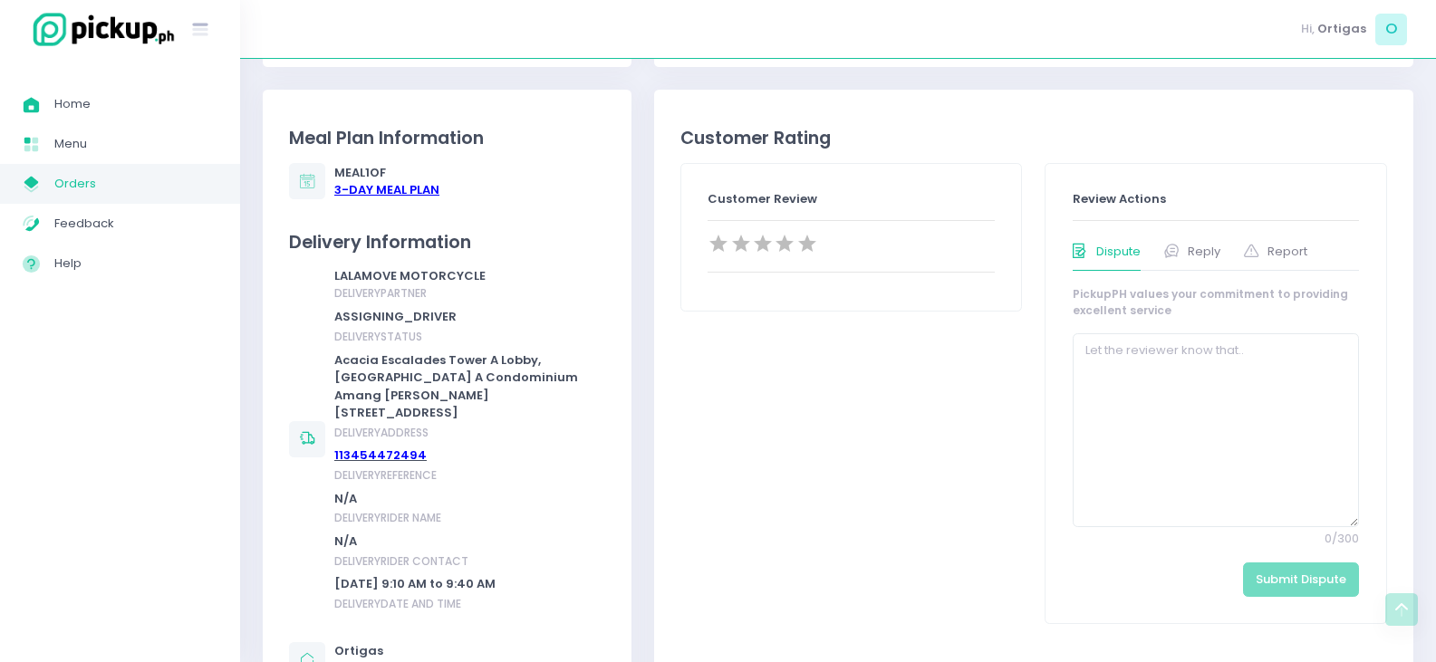
scroll to position [634, 0]
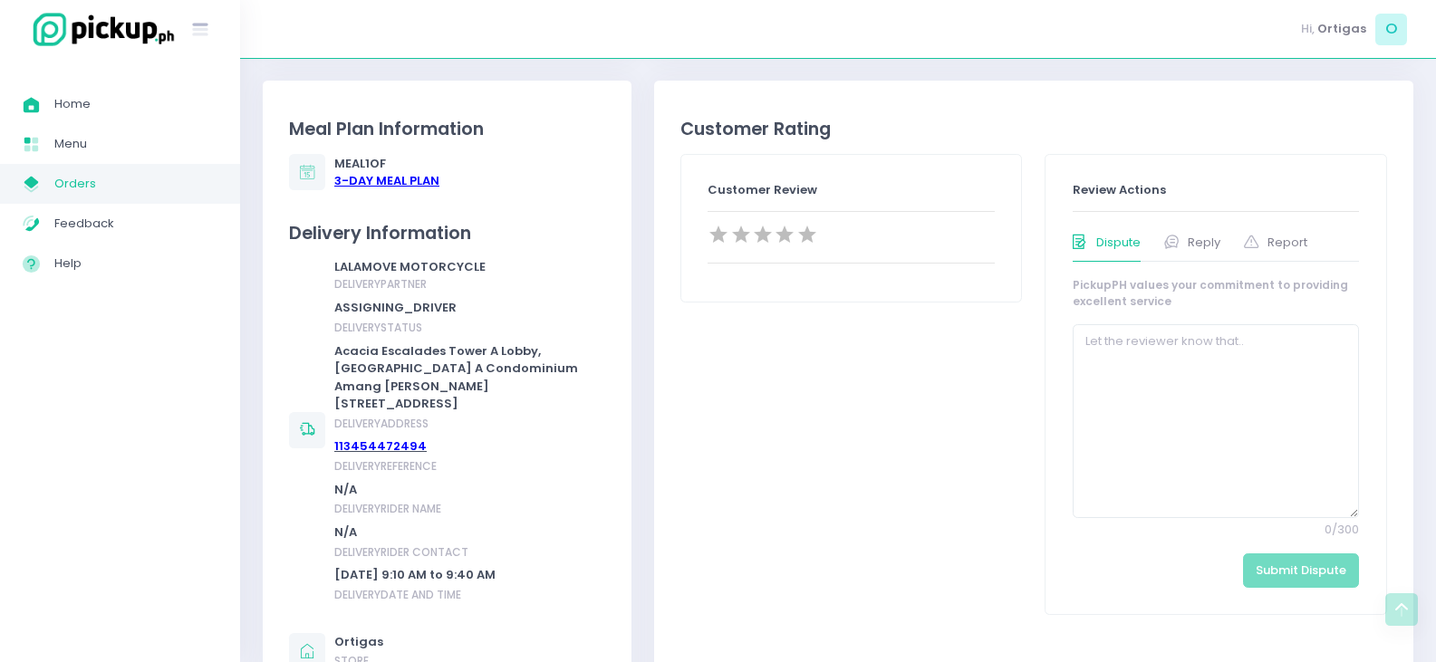
click at [111, 181] on span "Orders" at bounding box center [135, 184] width 163 height 24
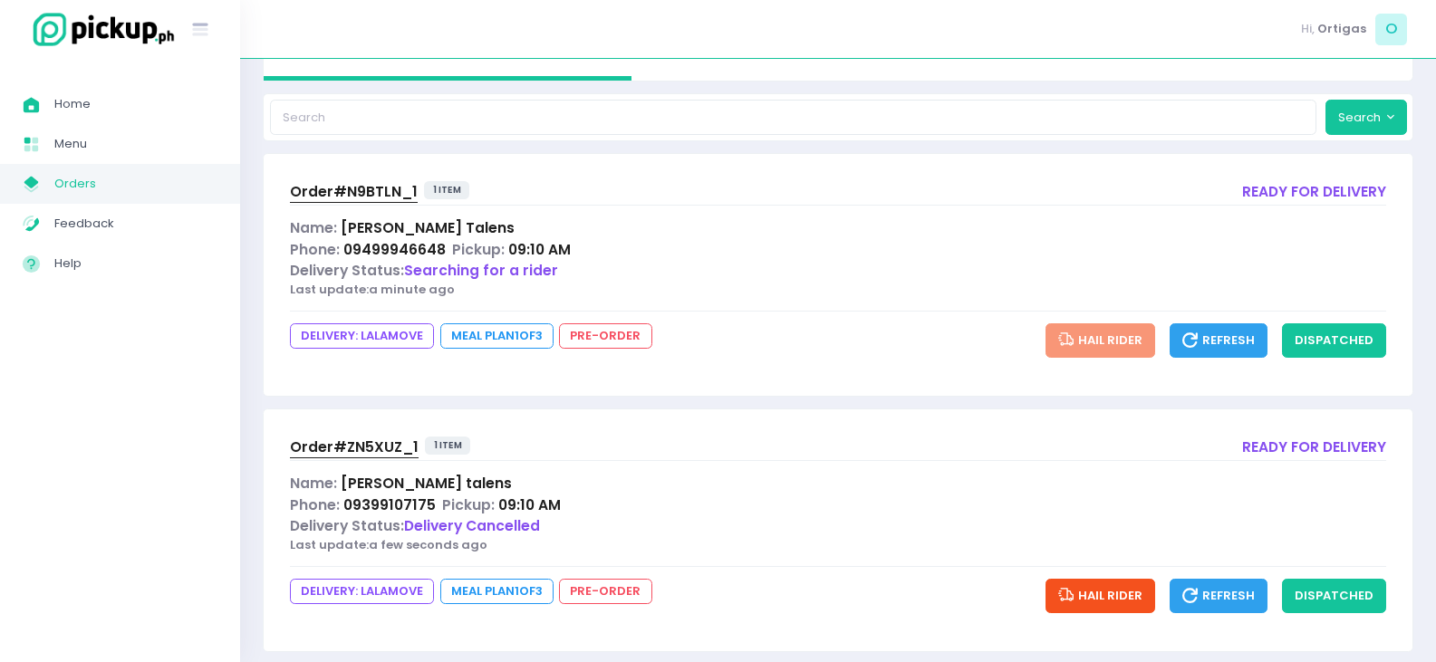
scroll to position [190, 0]
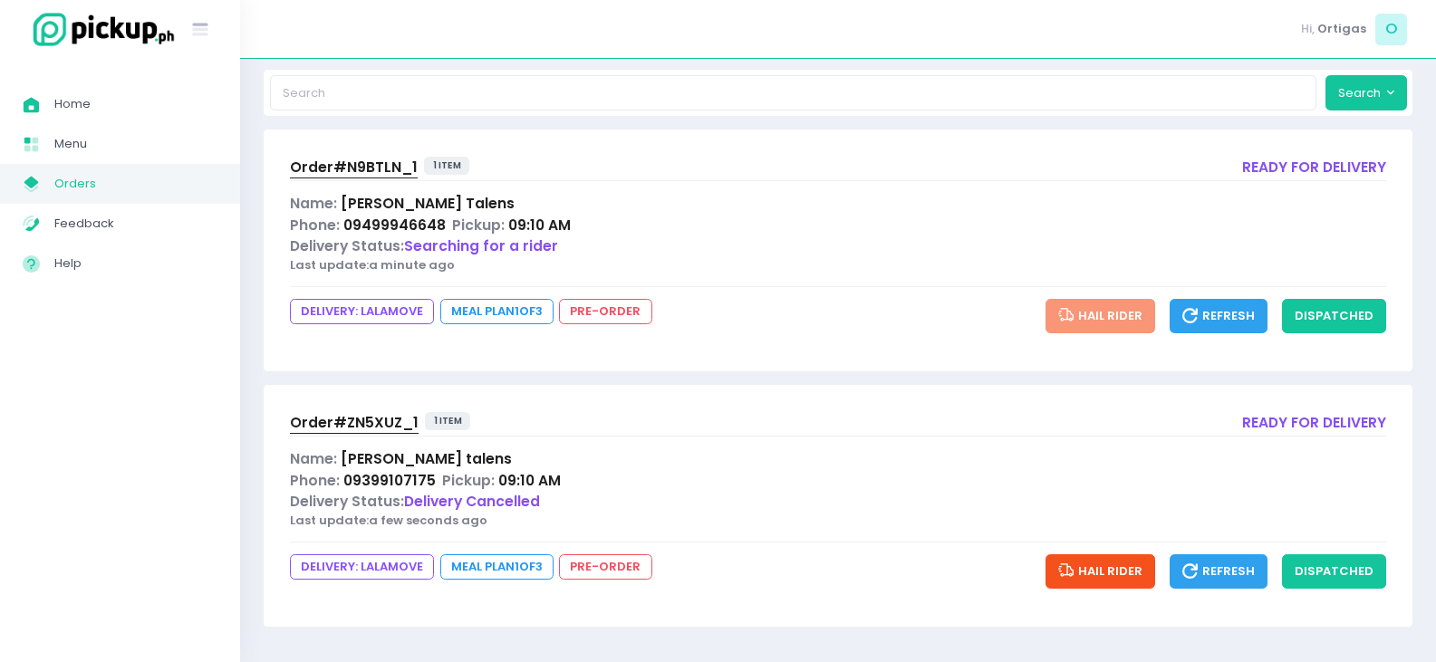
click at [361, 410] on div "Order# ZN5XUZ_1 1 item ready for delivery Name: [PERSON_NAME] Phone: 0939910717…" at bounding box center [838, 506] width 1149 height 242
click at [340, 433] on div "Order# ZN5XUZ_1" at bounding box center [354, 423] width 129 height 22
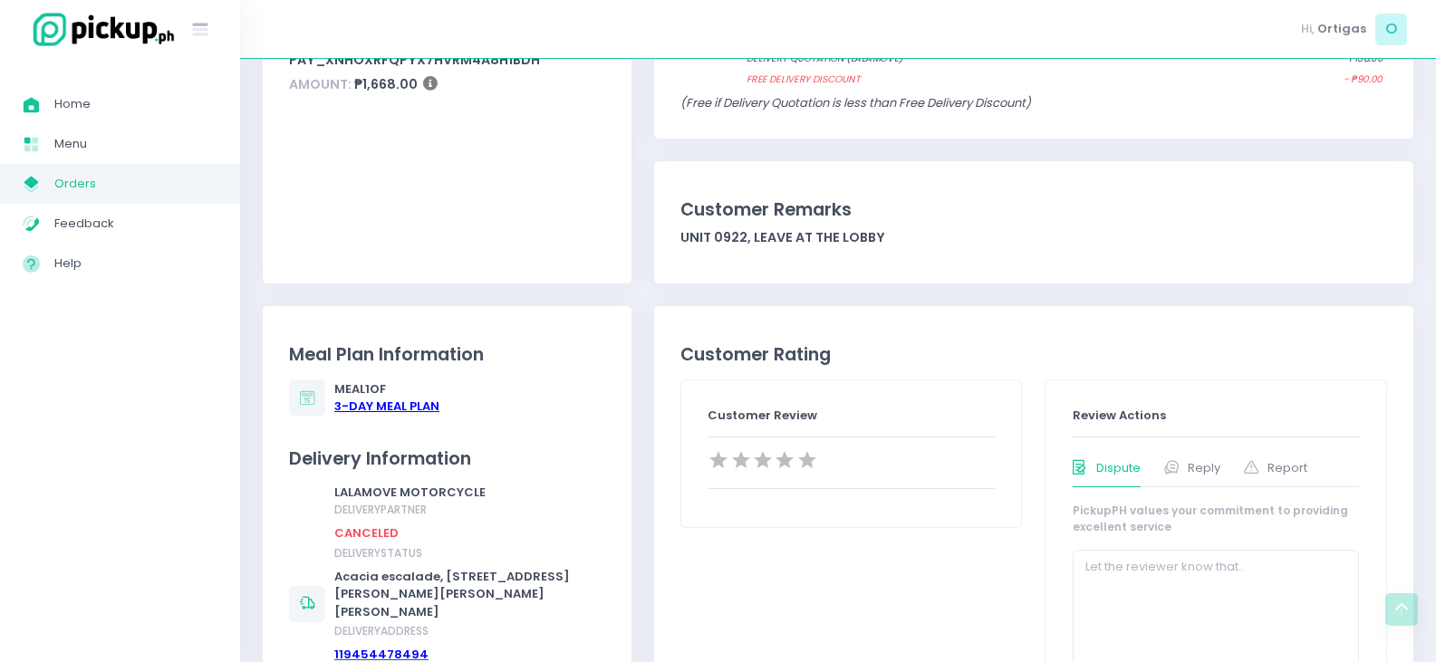
scroll to position [453, 0]
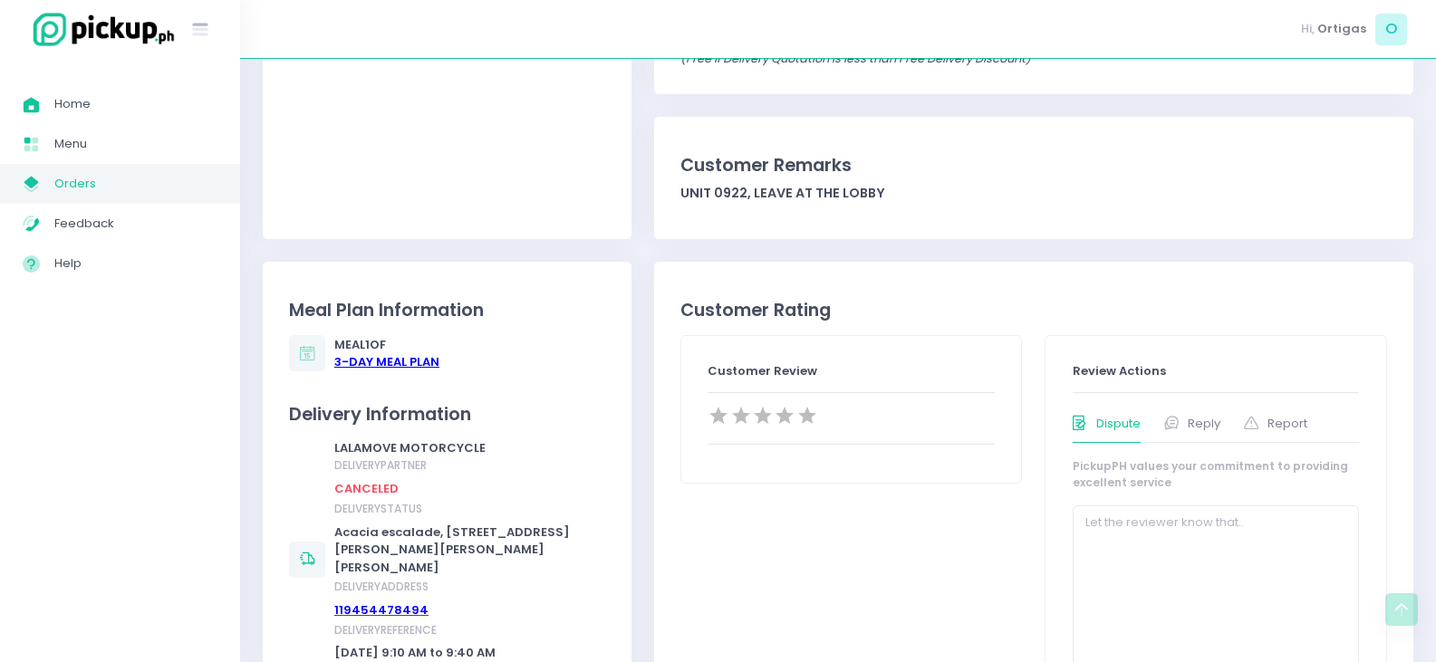
click at [70, 177] on span "Orders" at bounding box center [135, 184] width 163 height 24
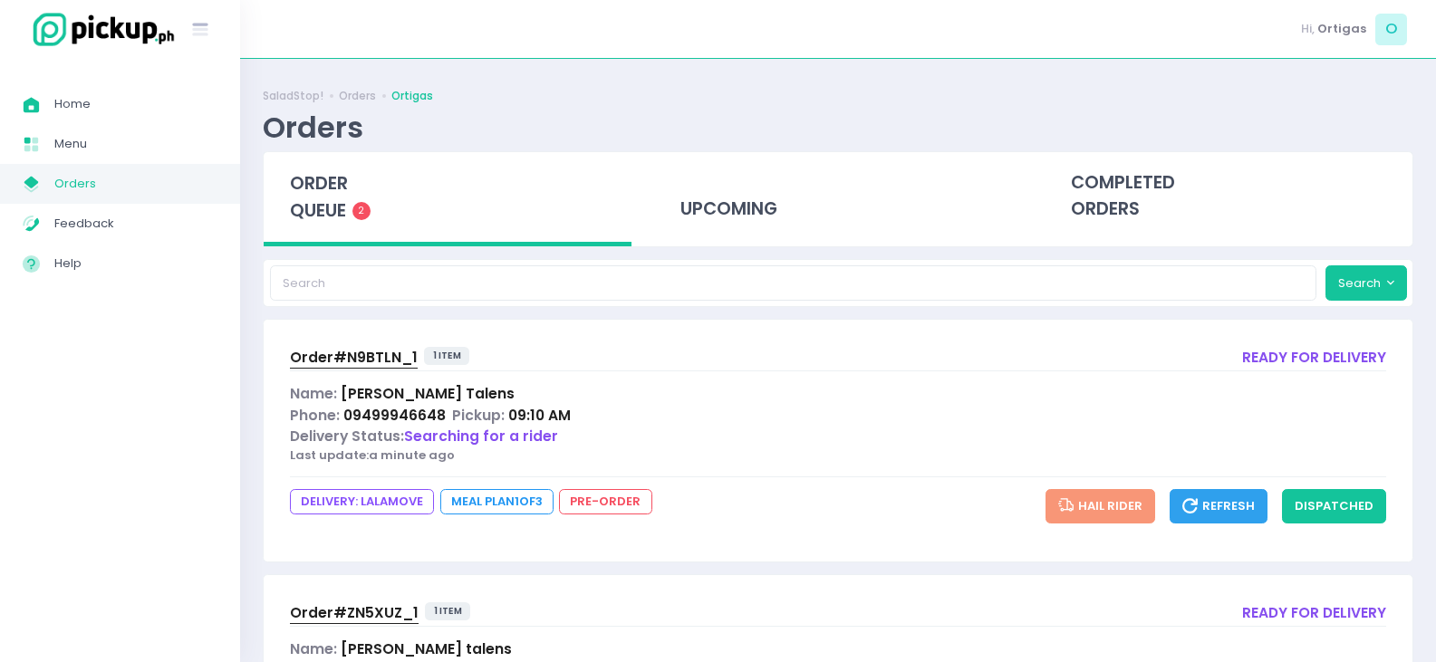
click at [355, 355] on span "Order# N9BTLN_1" at bounding box center [354, 357] width 128 height 19
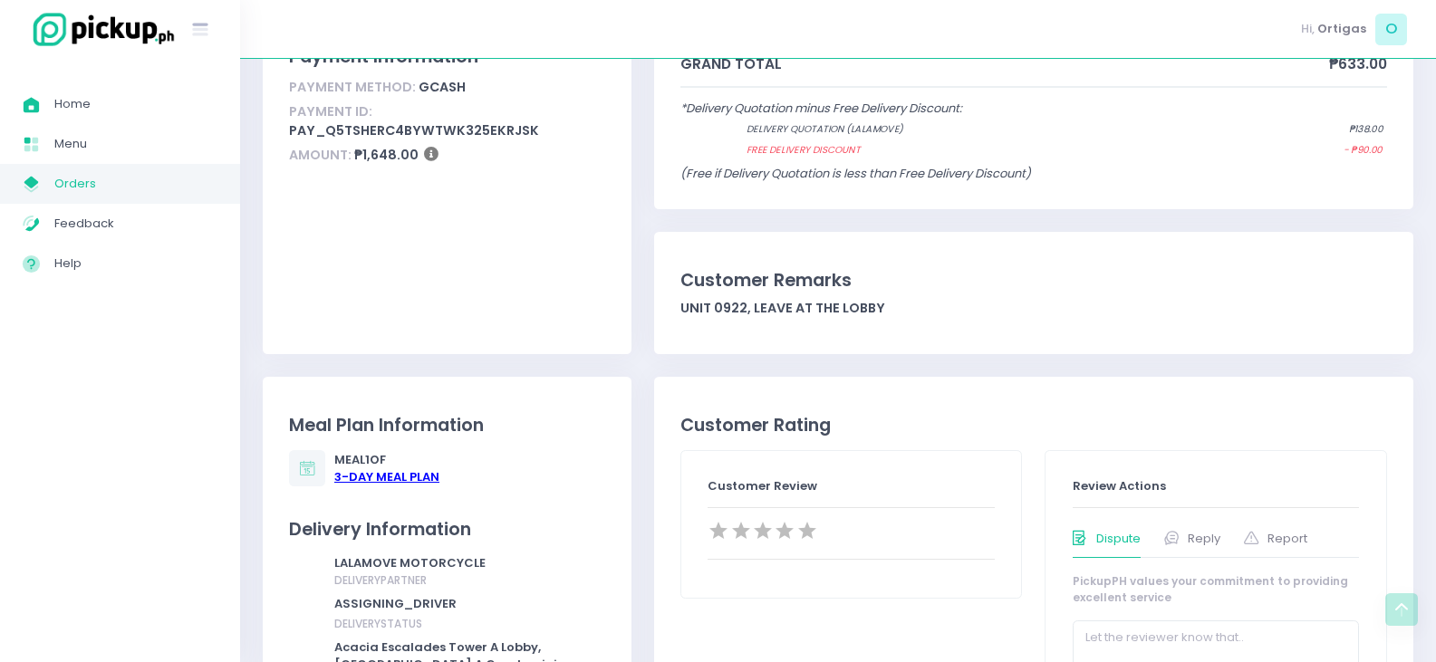
scroll to position [453, 0]
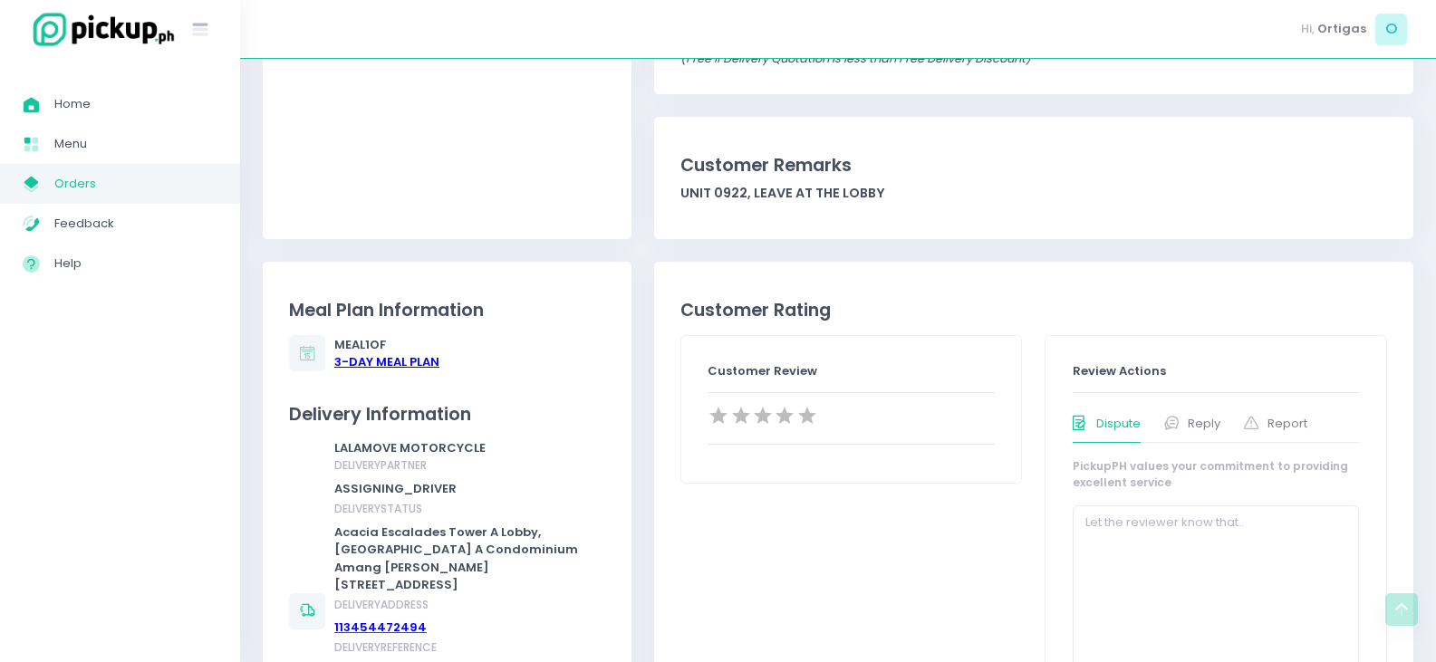
click at [101, 178] on span "Orders" at bounding box center [135, 184] width 163 height 24
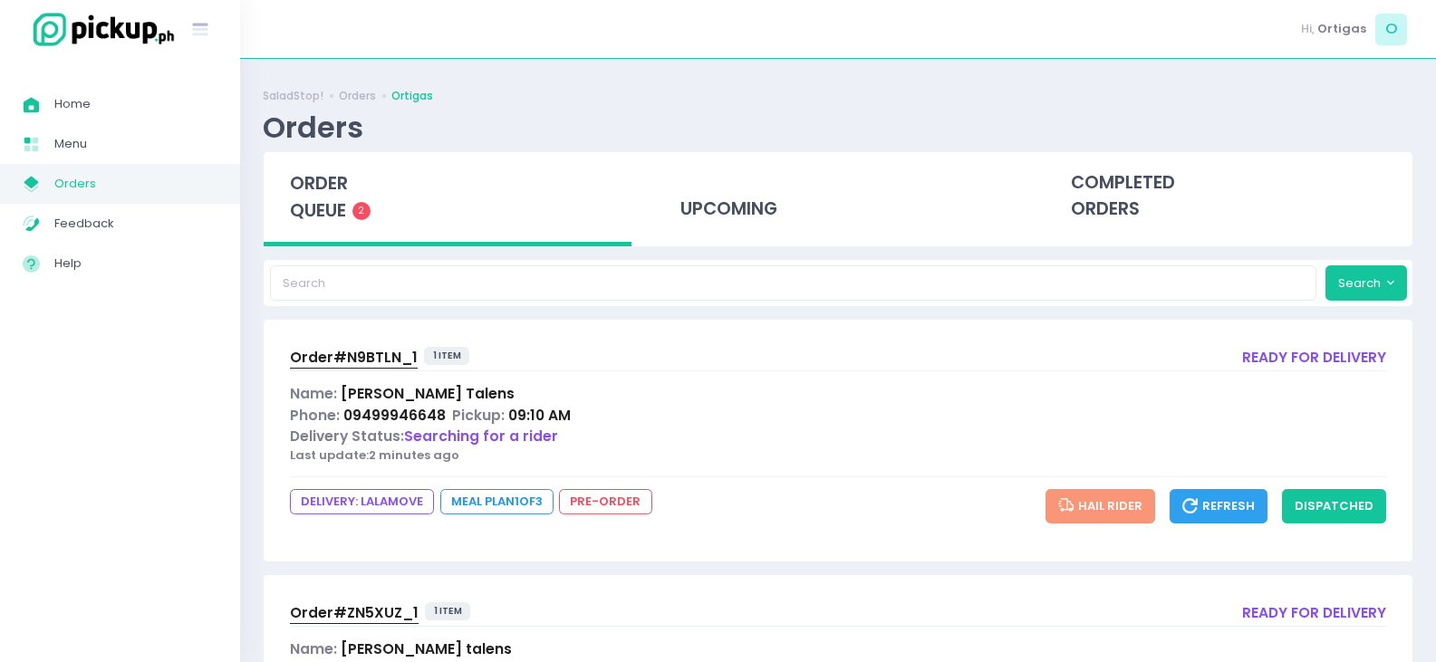
scroll to position [181, 0]
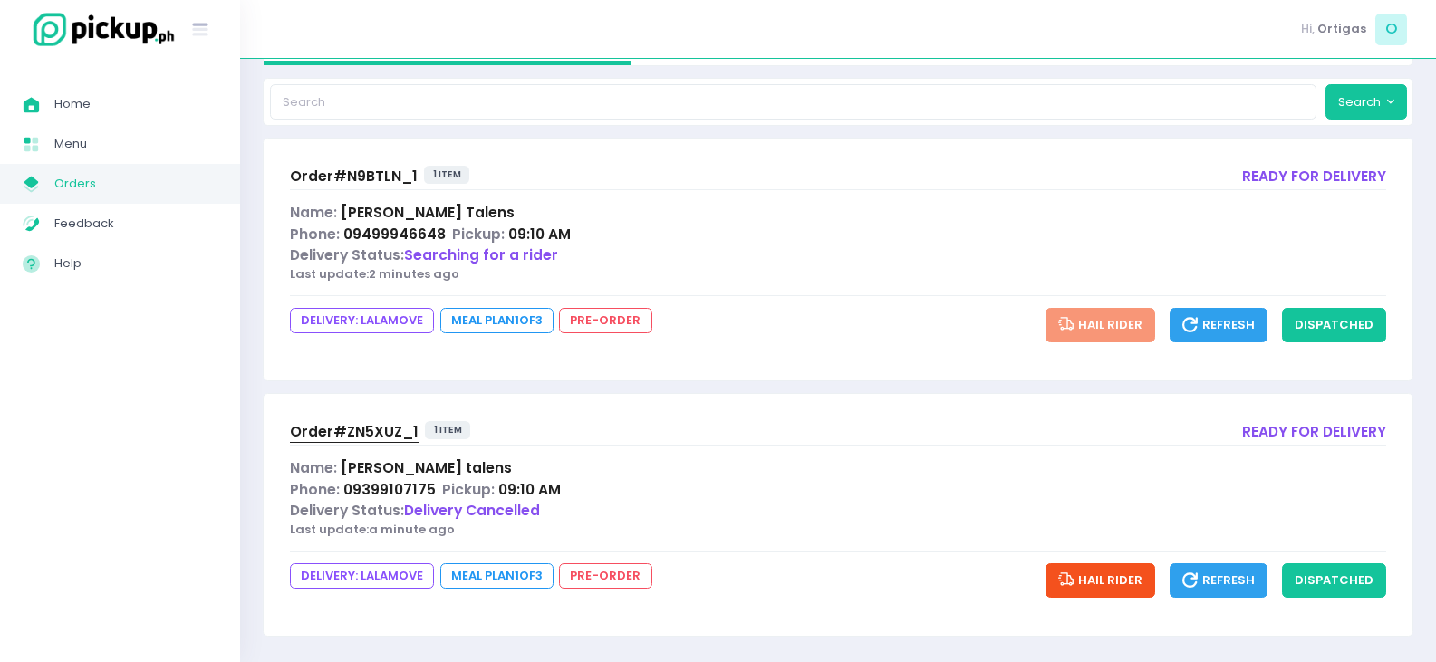
click at [369, 424] on span "Order# ZN5XUZ_1" at bounding box center [354, 431] width 129 height 19
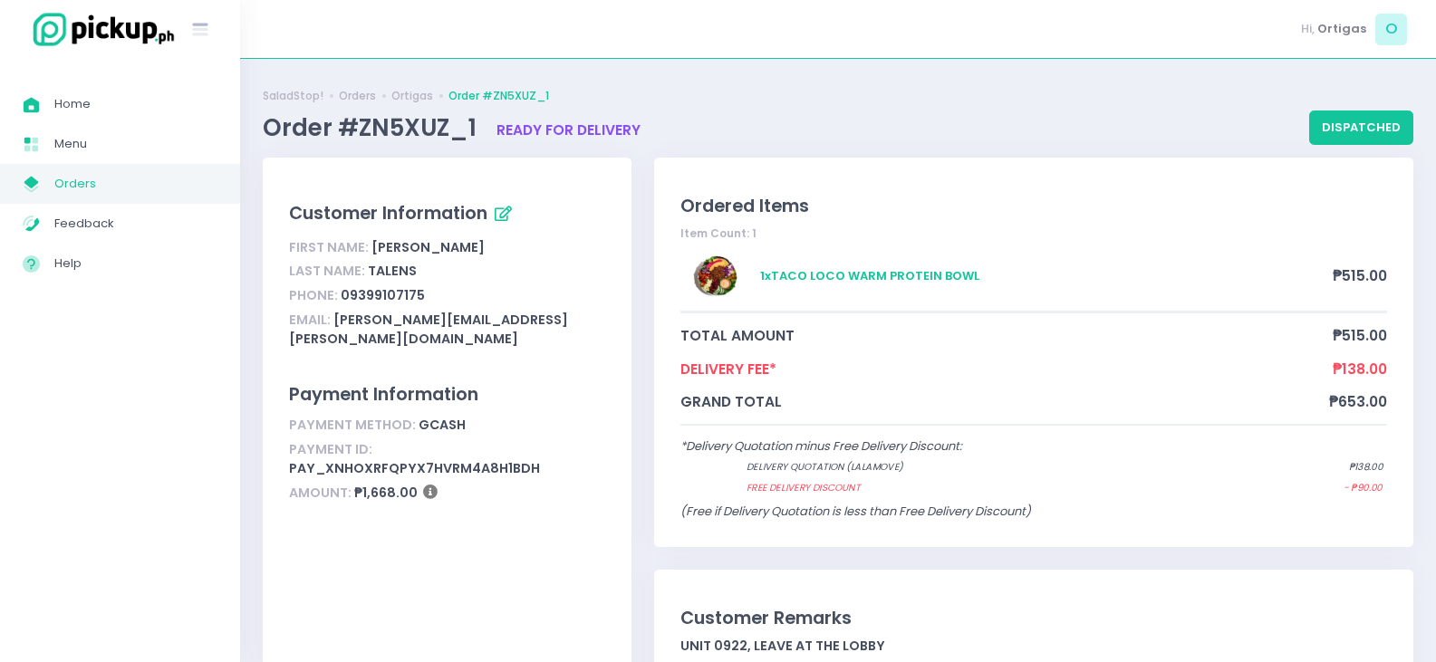
click at [169, 183] on span "Orders" at bounding box center [135, 184] width 163 height 24
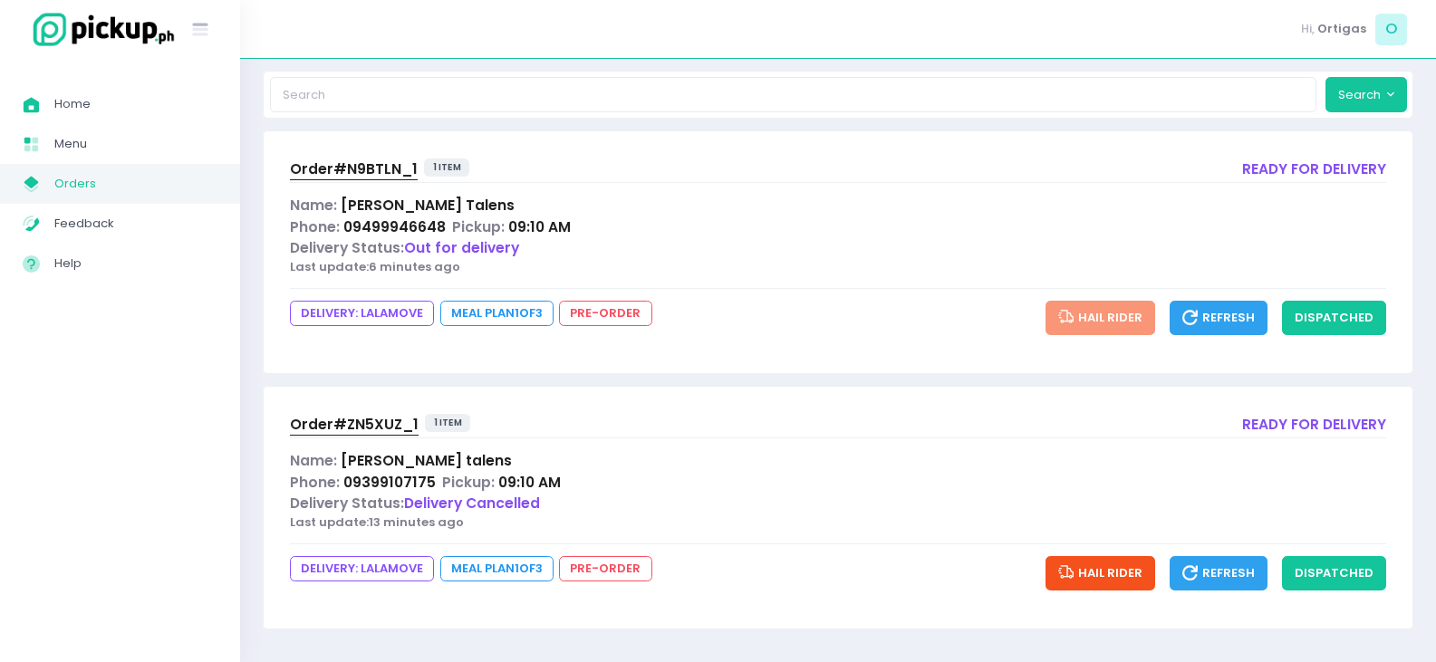
scroll to position [190, 0]
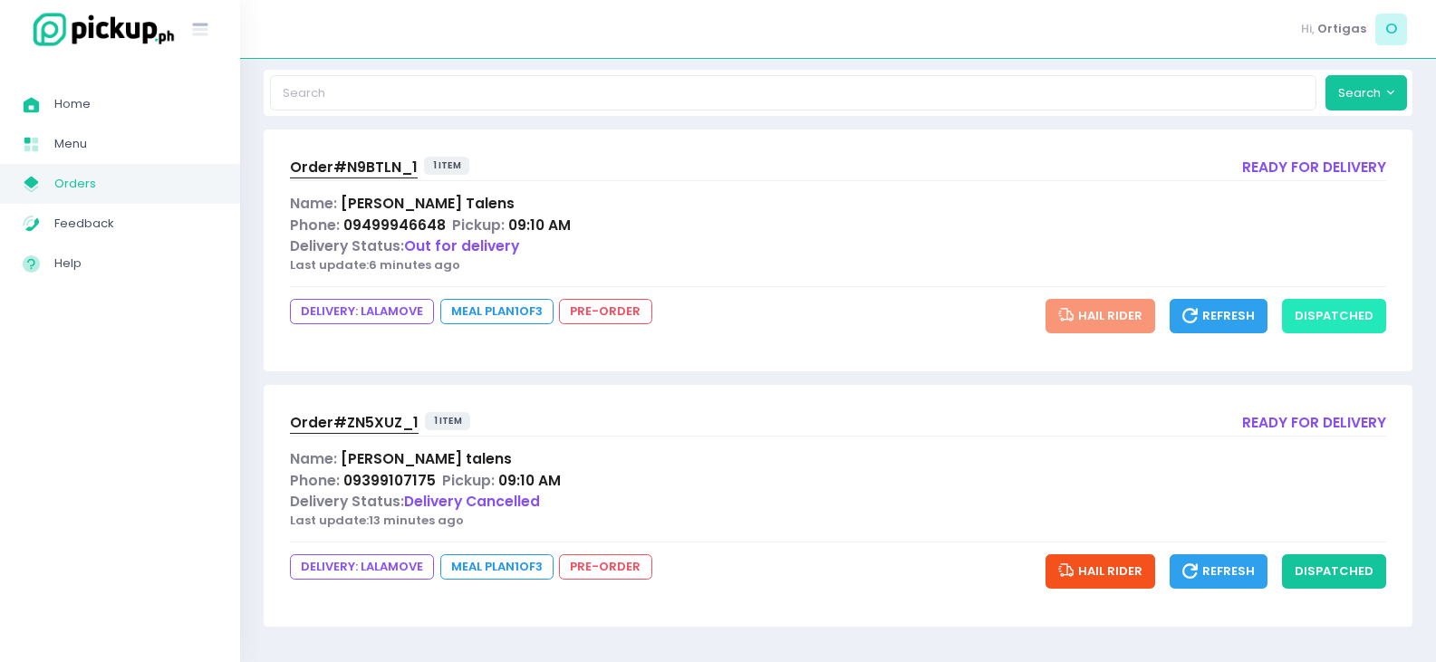
click at [1343, 319] on button "dispatched" at bounding box center [1334, 316] width 104 height 34
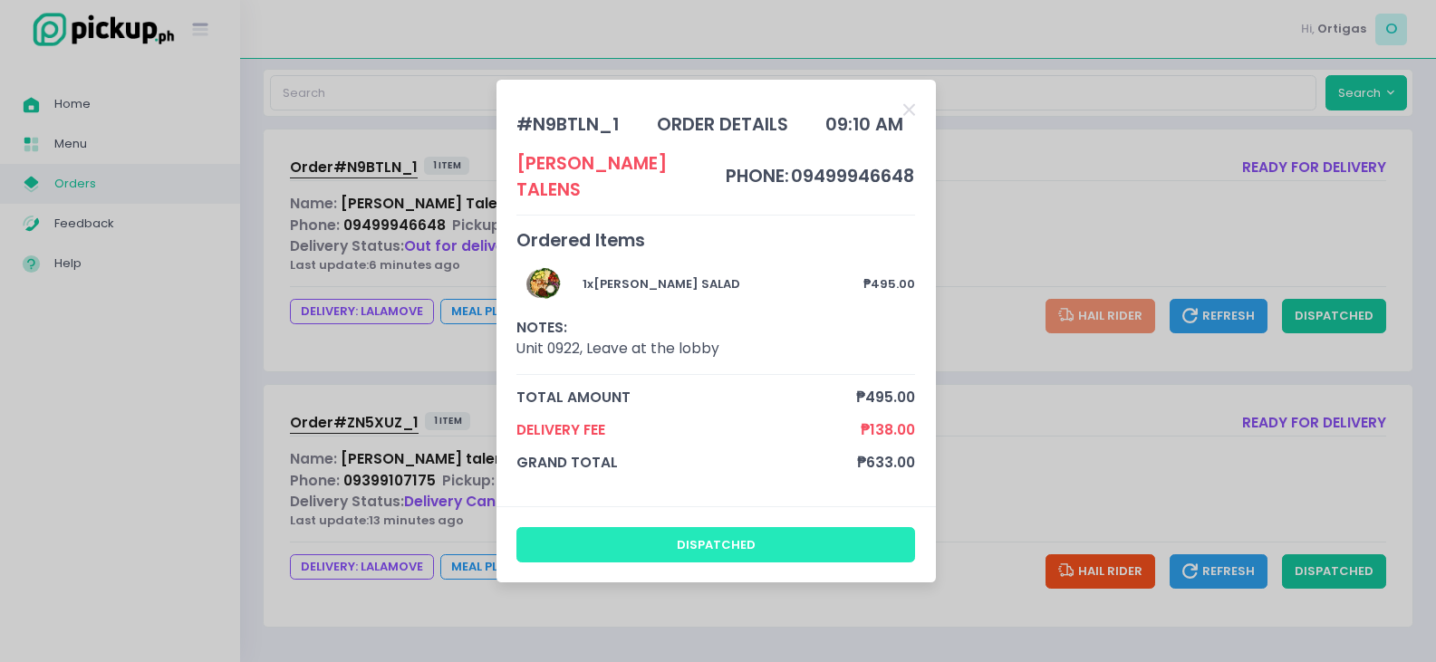
click at [797, 532] on button "dispatched" at bounding box center [716, 544] width 399 height 34
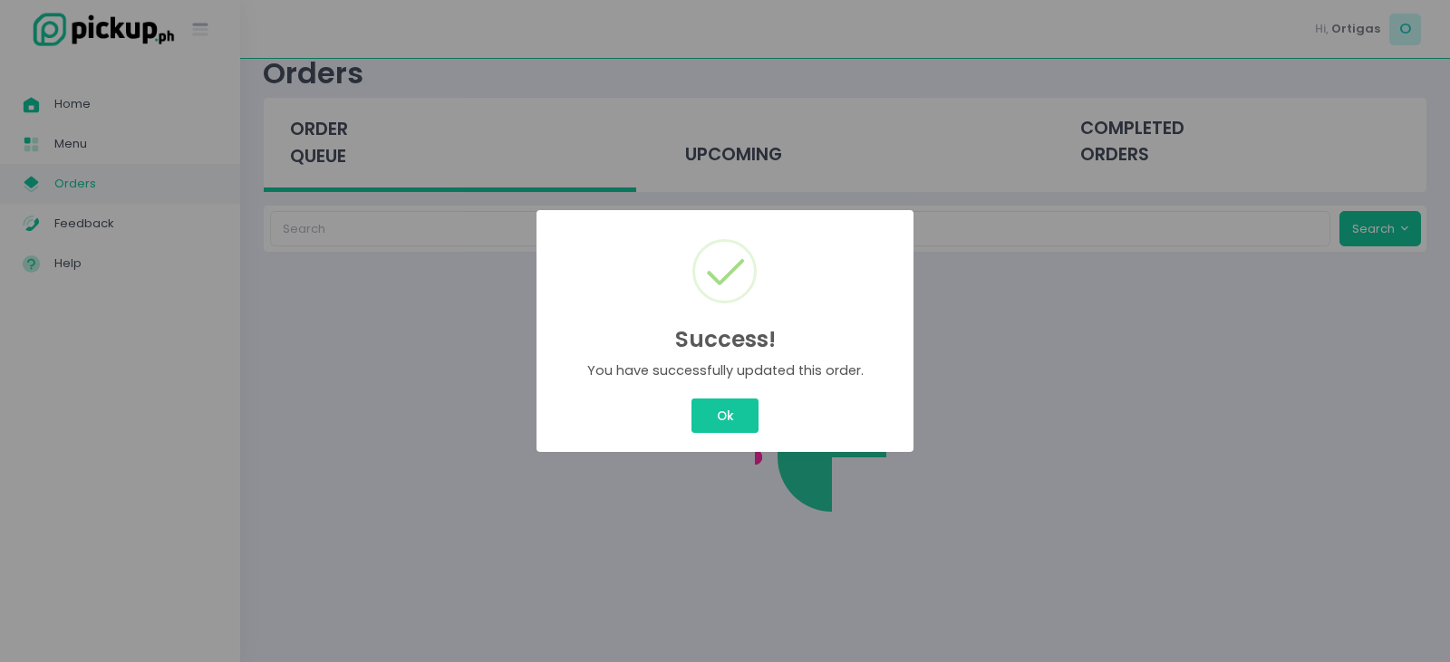
scroll to position [0, 0]
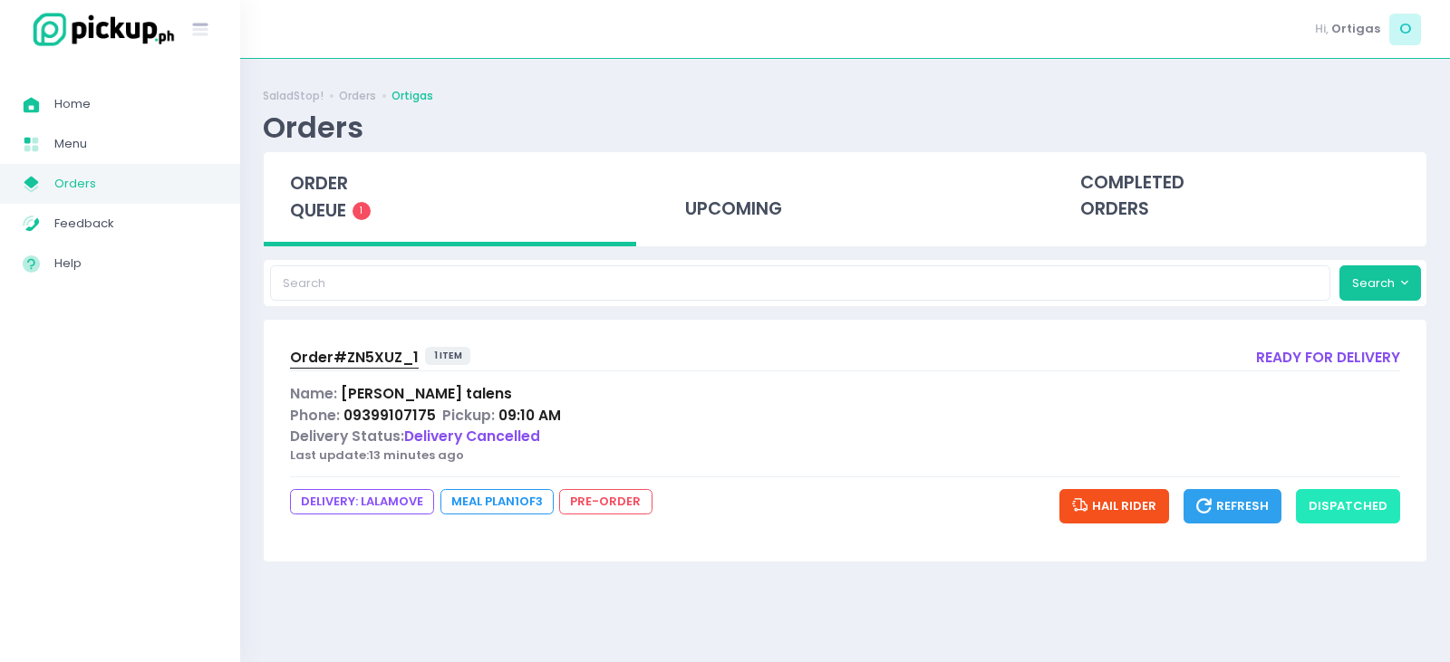
click at [1371, 506] on button "dispatched" at bounding box center [1348, 506] width 104 height 34
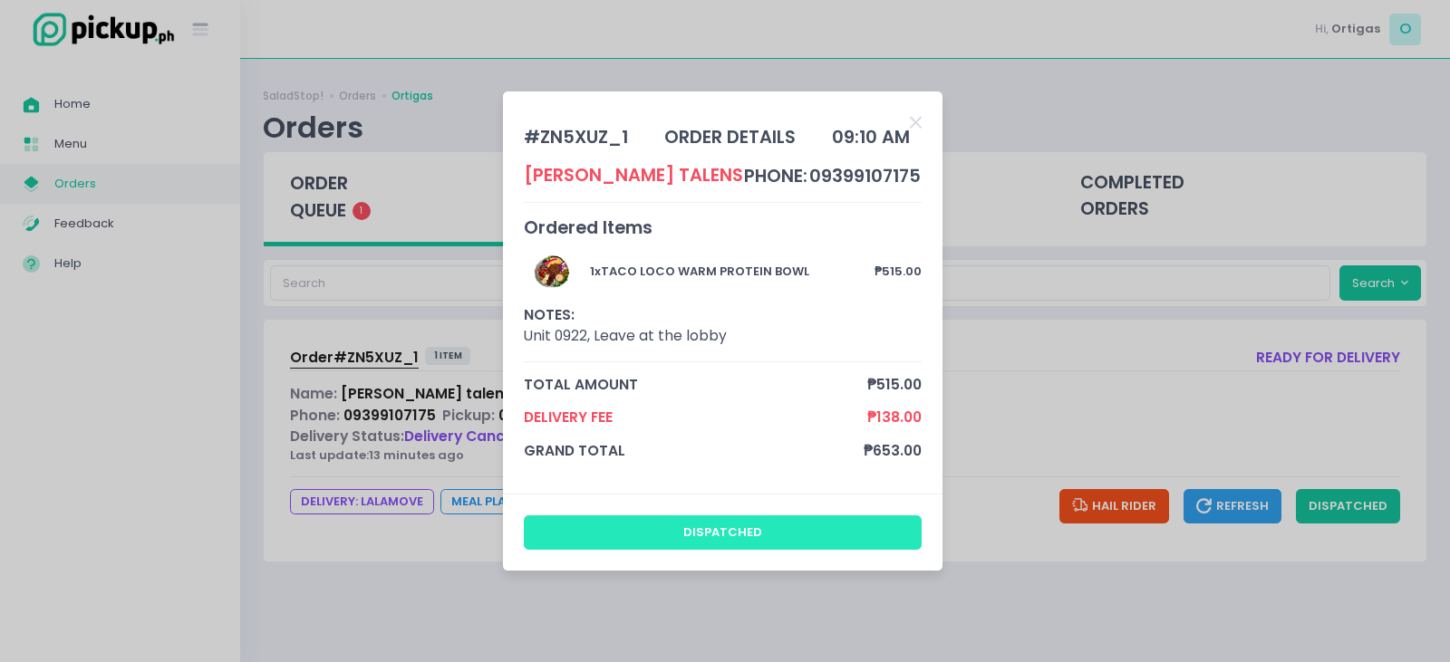
click at [861, 536] on button "dispatched" at bounding box center [723, 533] width 399 height 34
